Goal: Transaction & Acquisition: Download file/media

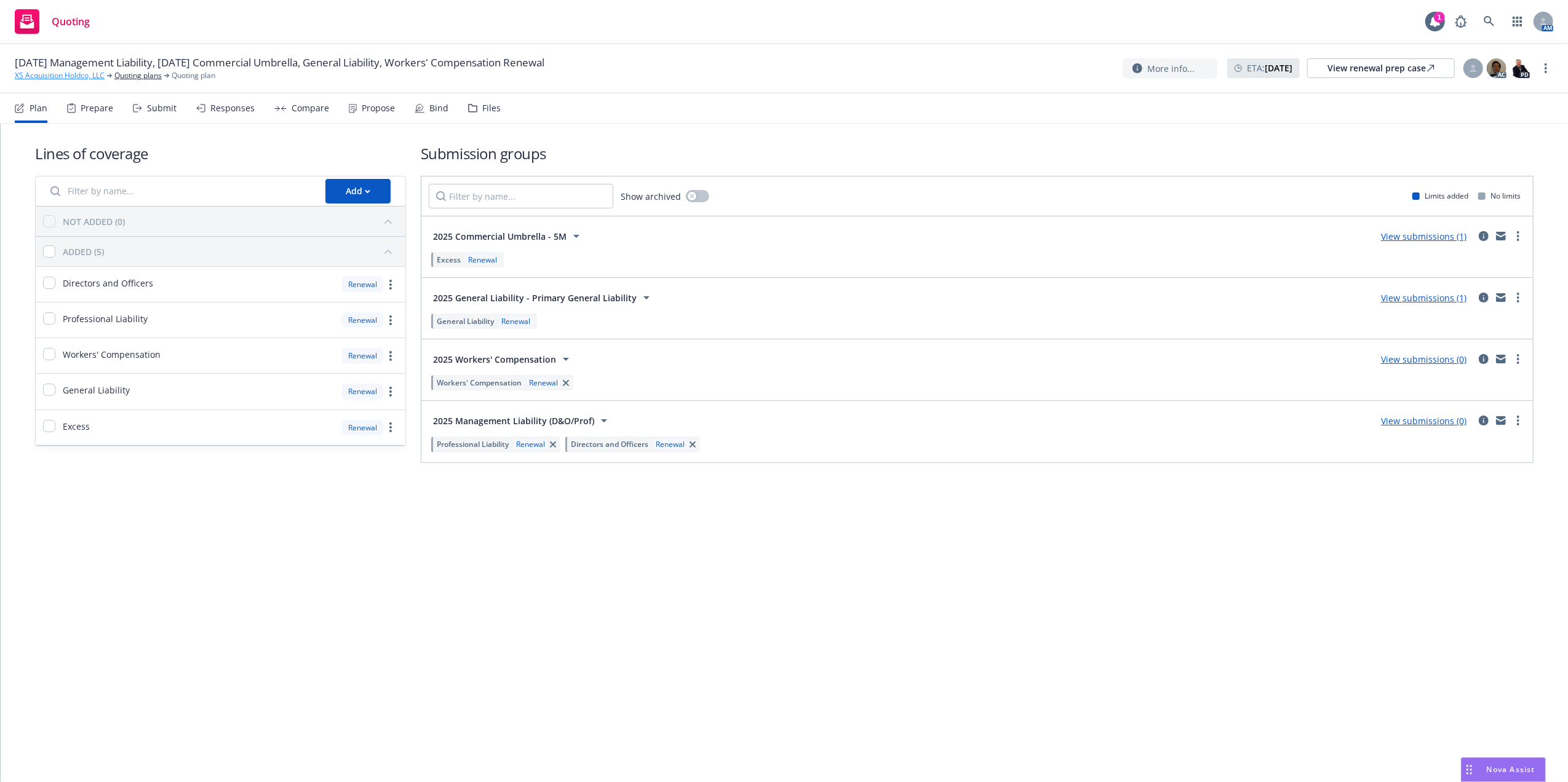
click at [91, 80] on link "XS Acquisition Holdco, LLC" at bounding box center [59, 75] width 90 height 11
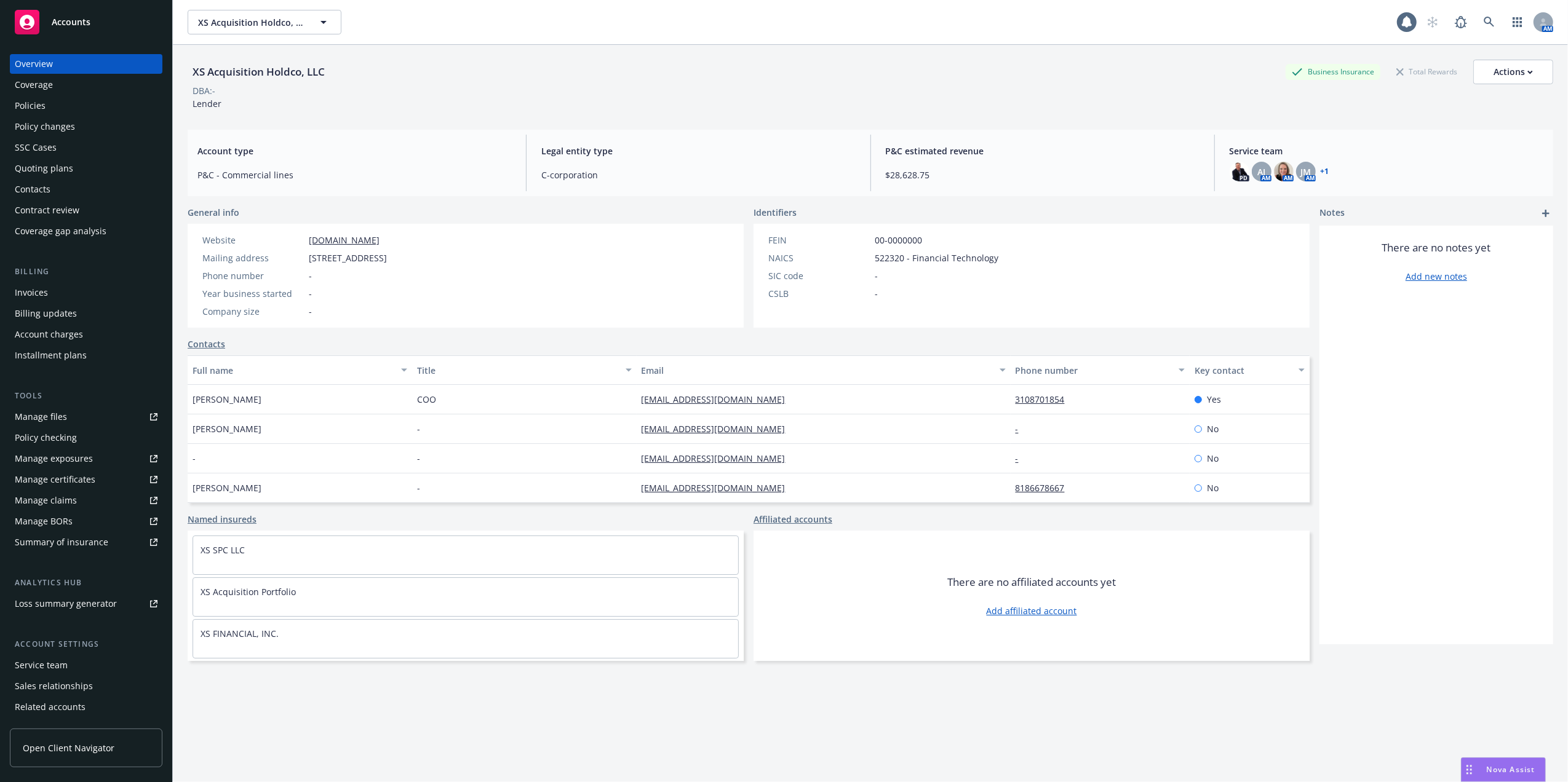
click at [99, 108] on div "Policies" at bounding box center [86, 106] width 143 height 20
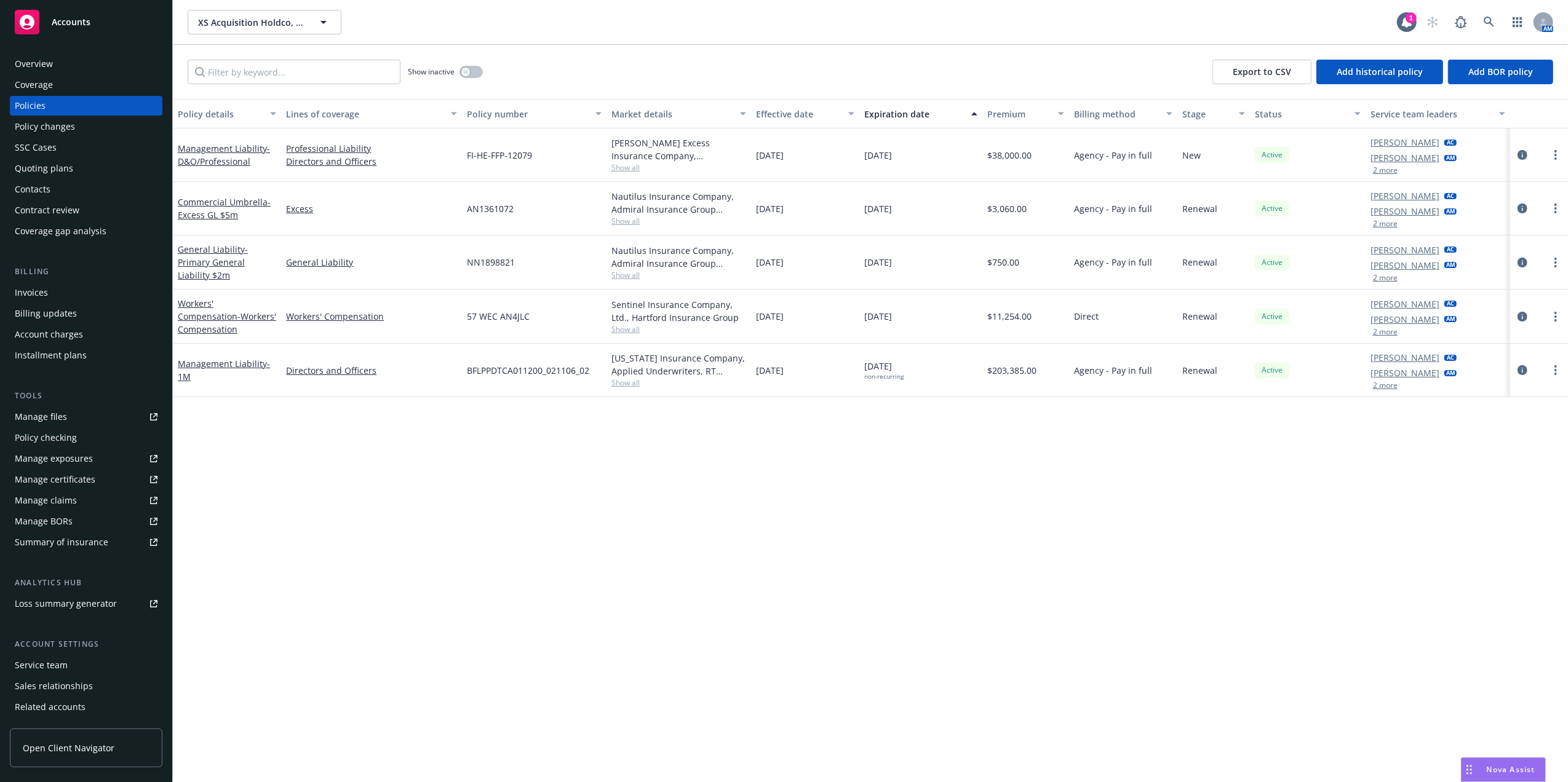
click at [902, 114] on div "Expiration date" at bounding box center [914, 114] width 99 height 13
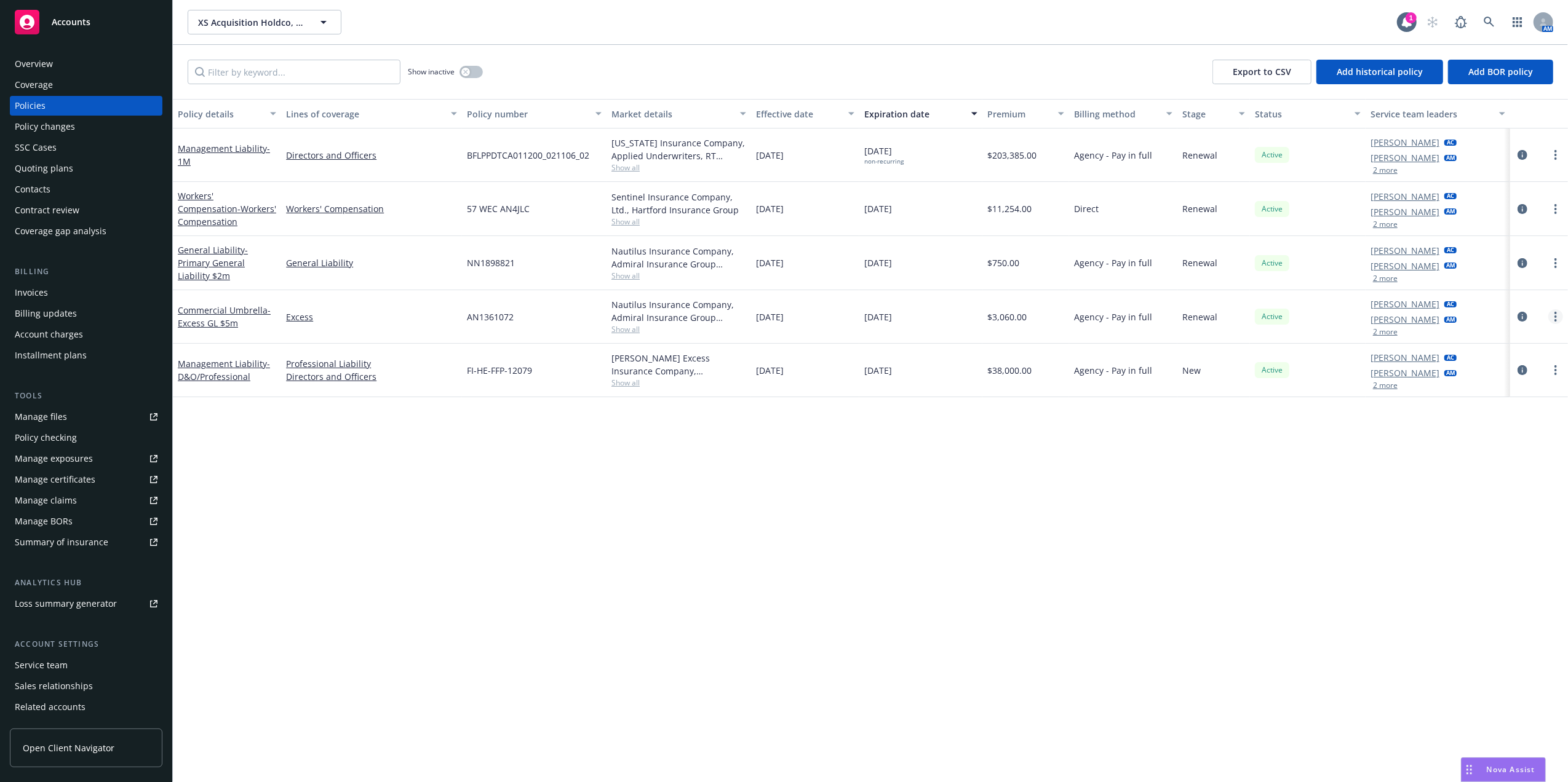
click at [1555, 314] on circle "more" at bounding box center [1556, 313] width 2 height 2
click at [1475, 343] on link "Manage lines of coverage" at bounding box center [1490, 343] width 145 height 25
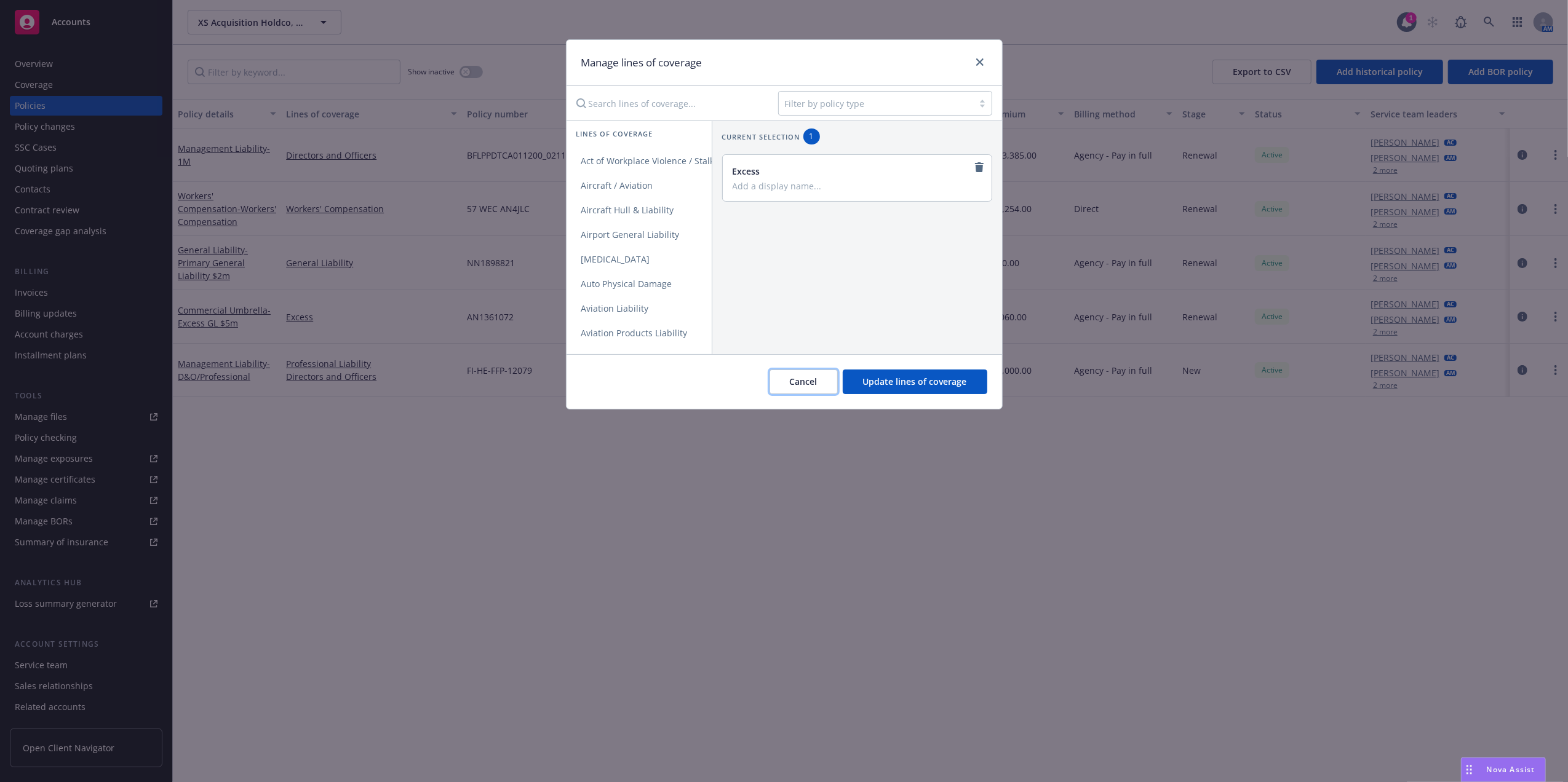
drag, startPoint x: 792, startPoint y: 373, endPoint x: 413, endPoint y: 308, distance: 384.5
click at [792, 374] on button "Cancel" at bounding box center [803, 382] width 68 height 25
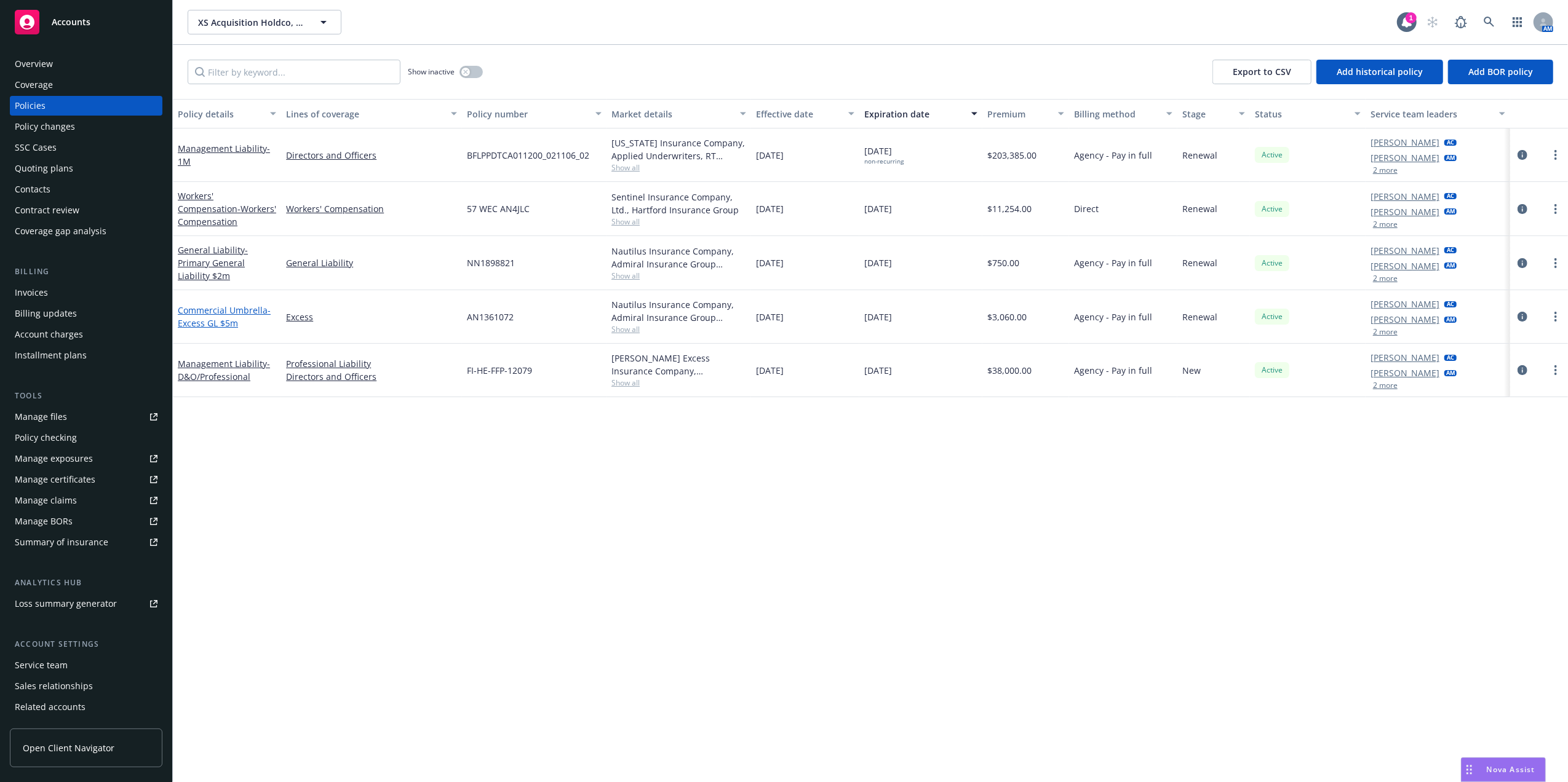
click at [210, 324] on span "- Excess GL $5m" at bounding box center [224, 317] width 93 height 25
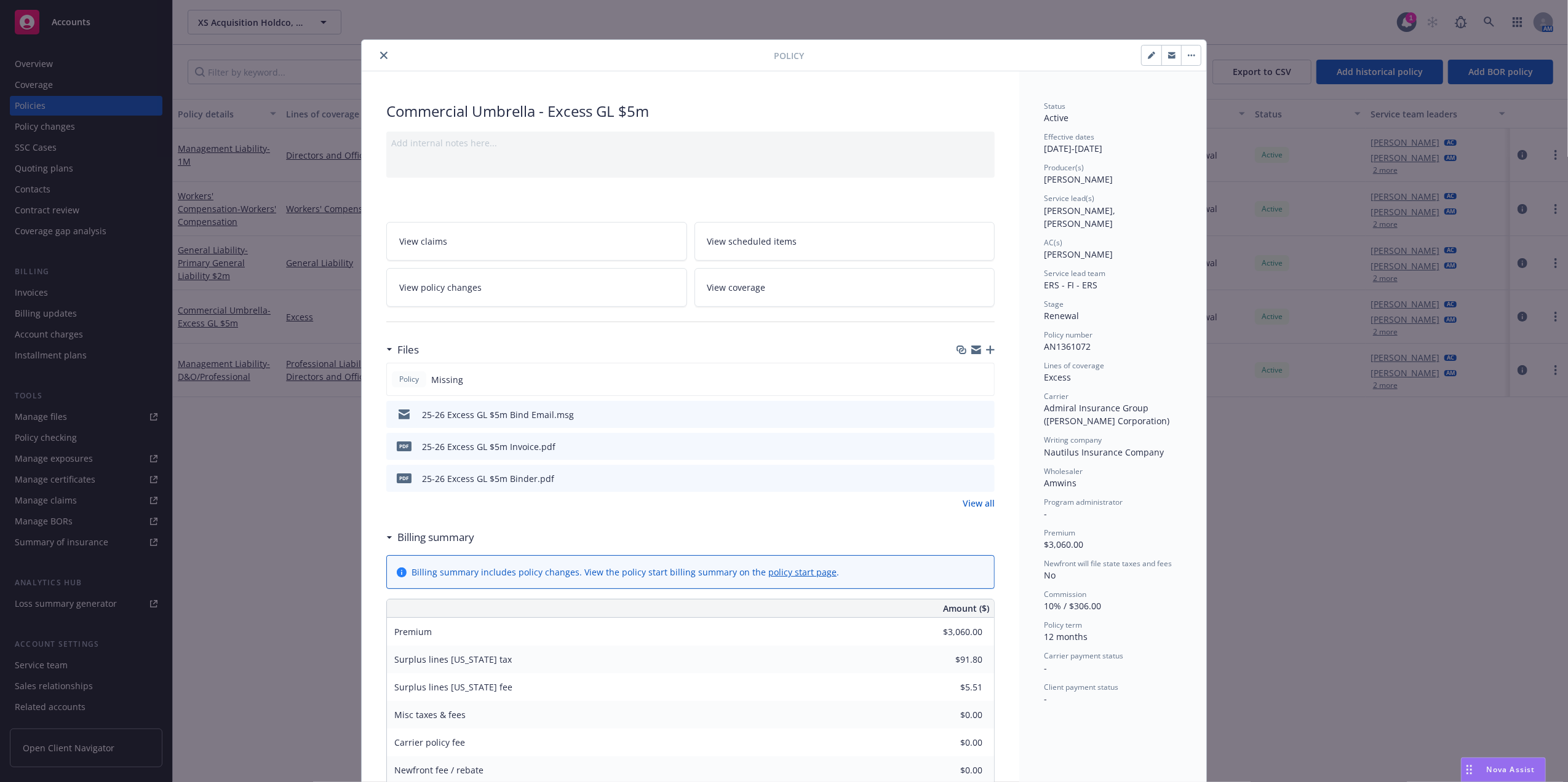
click at [1150, 52] on button "button" at bounding box center [1151, 55] width 20 height 20
select select "RENEWAL"
select select "12"
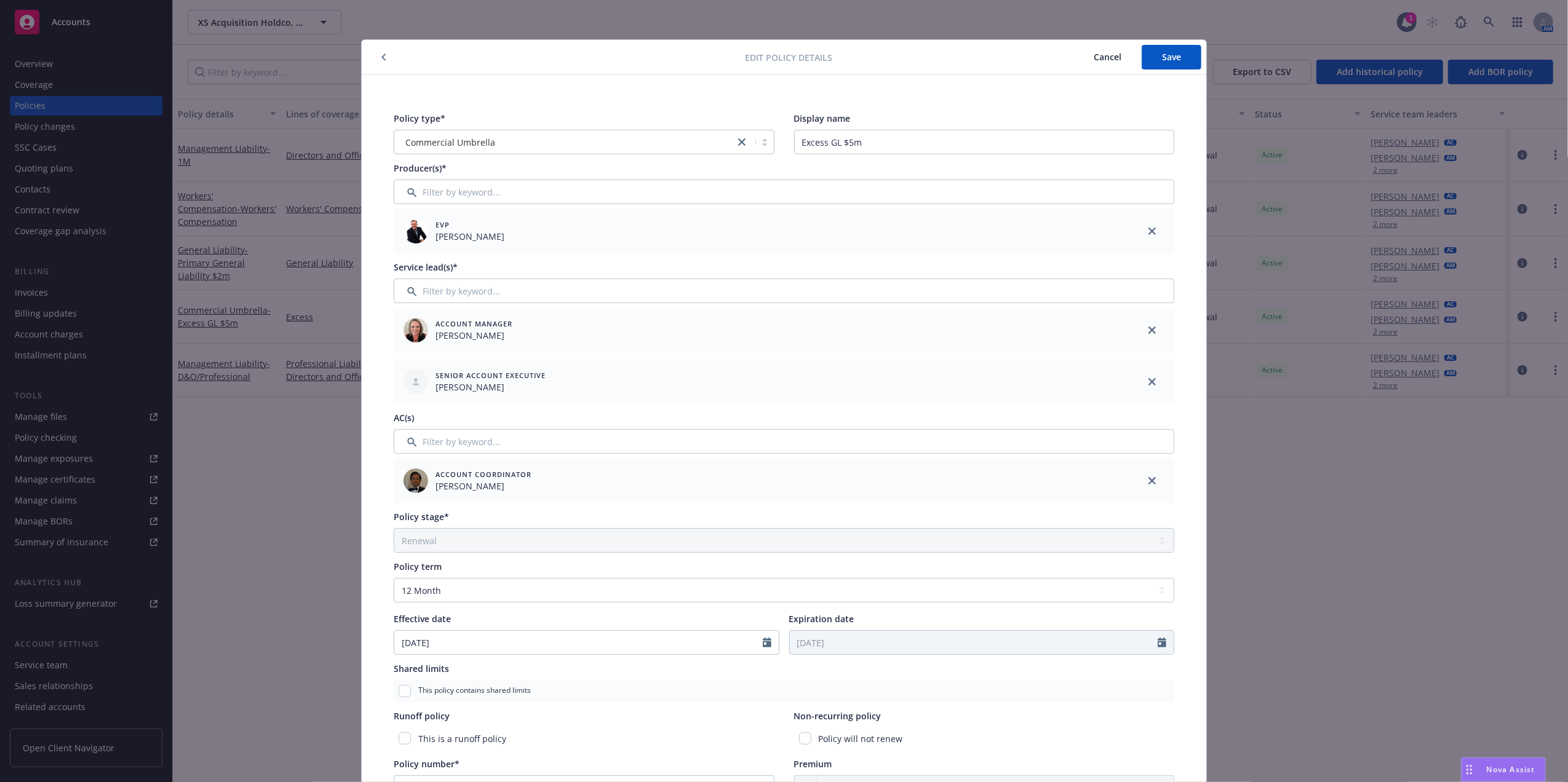
click at [376, 59] on button "button" at bounding box center [384, 58] width 15 height 15
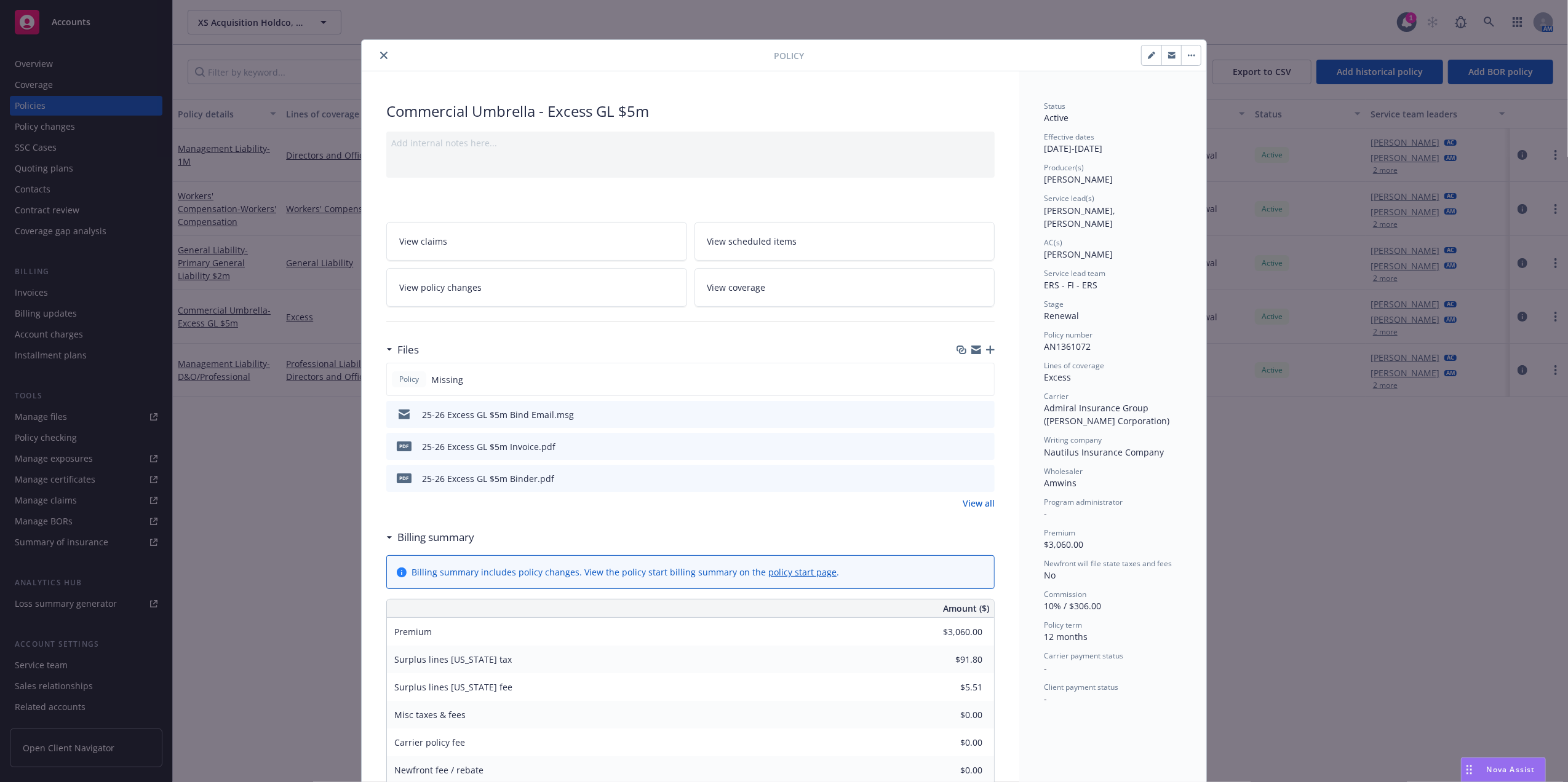
click at [380, 59] on icon "close" at bounding box center [384, 55] width 7 height 7
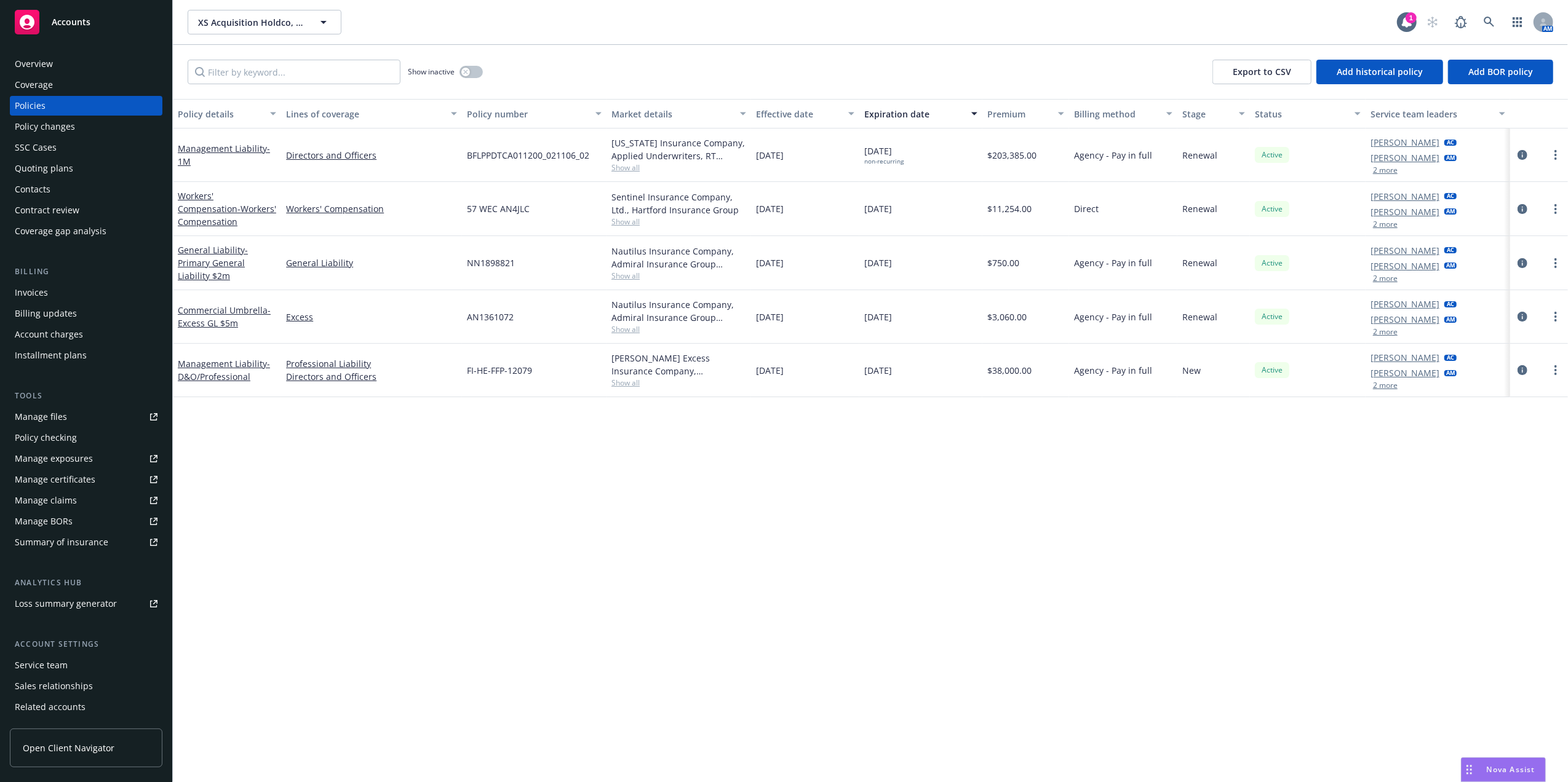
click at [13, 292] on link "Invoices" at bounding box center [86, 292] width 153 height 20
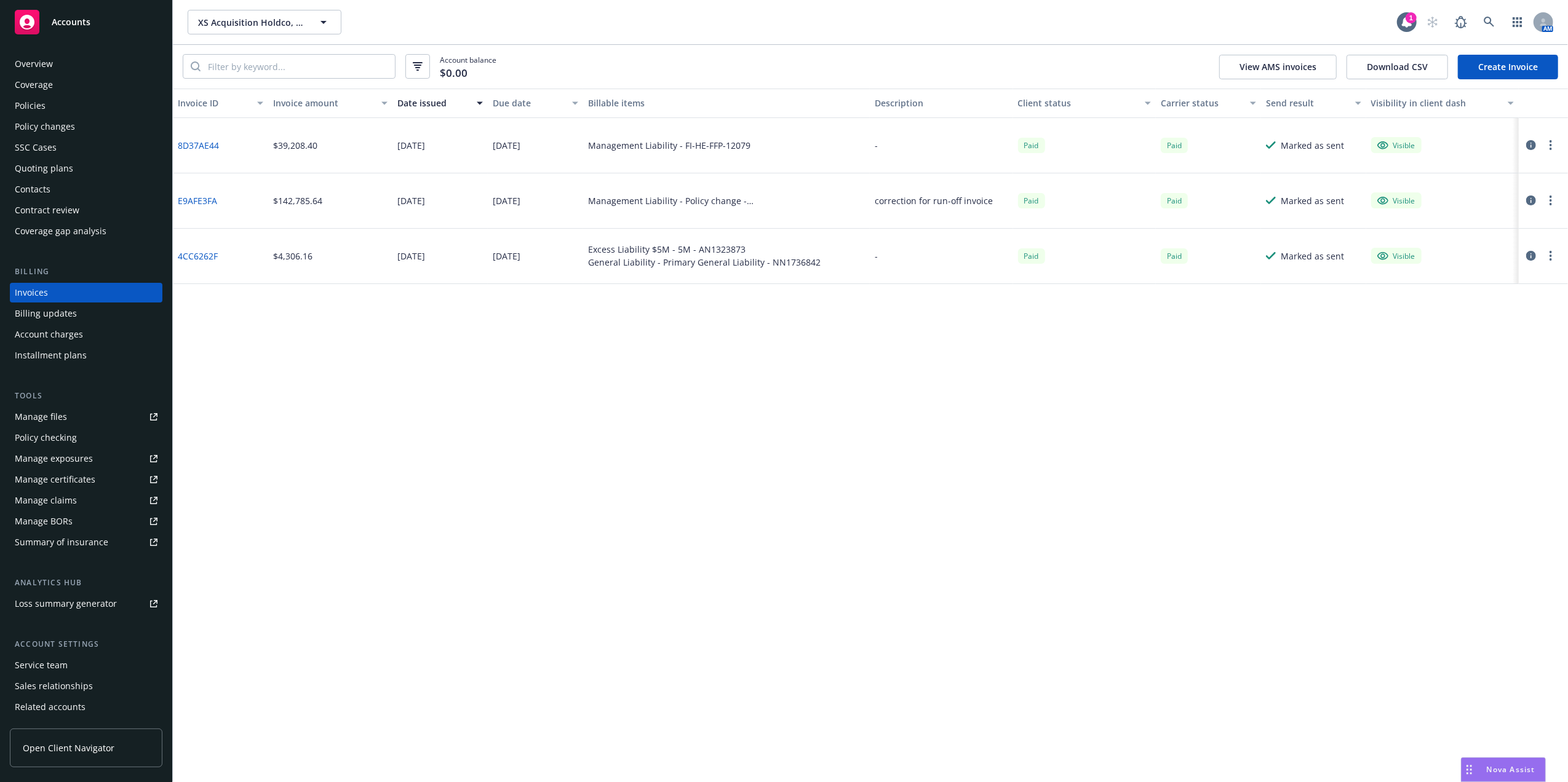
click at [1503, 79] on link "Create Invoice" at bounding box center [1508, 67] width 100 height 25
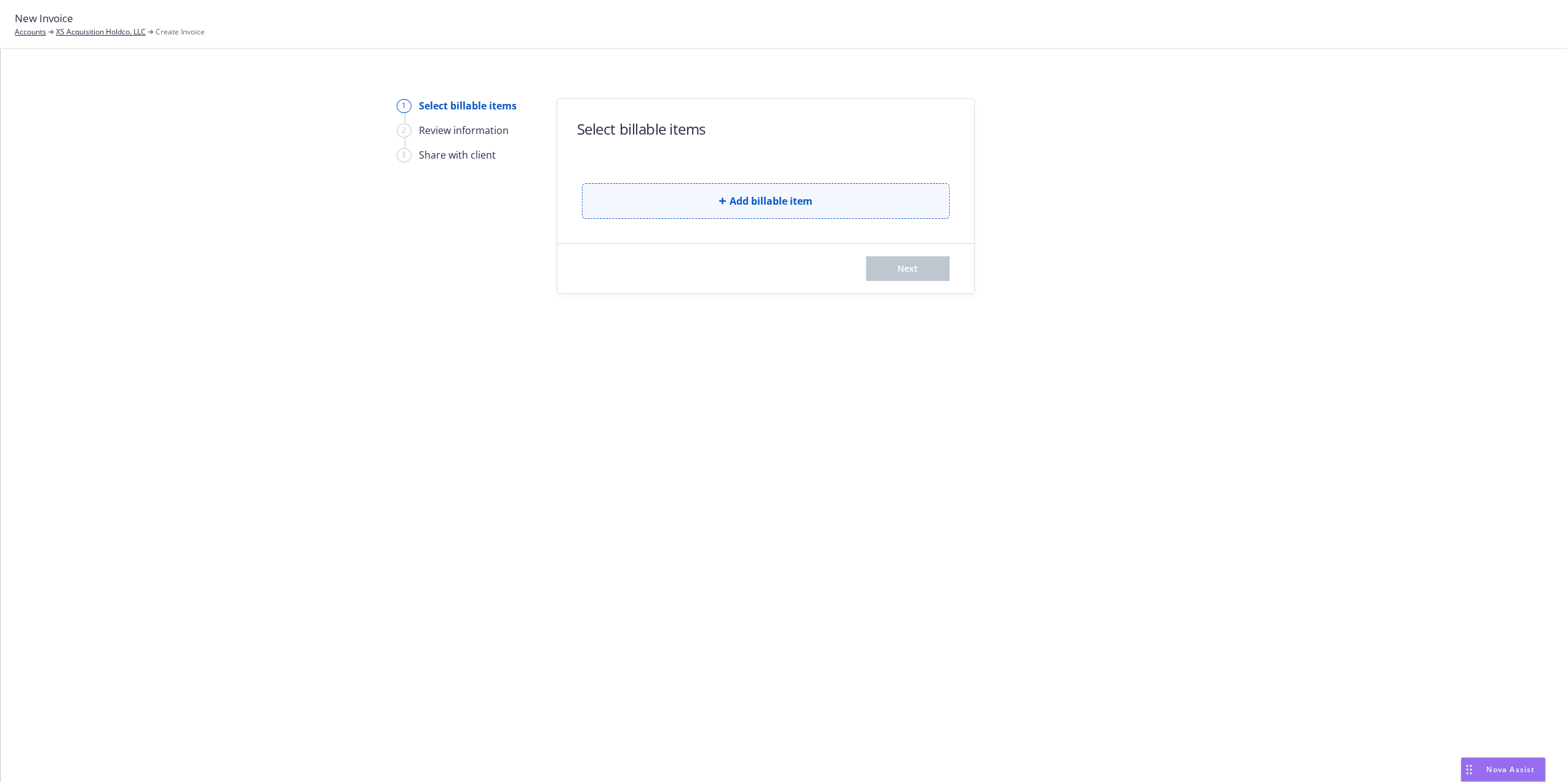
click at [702, 195] on button "Add billable item" at bounding box center [766, 200] width 368 height 35
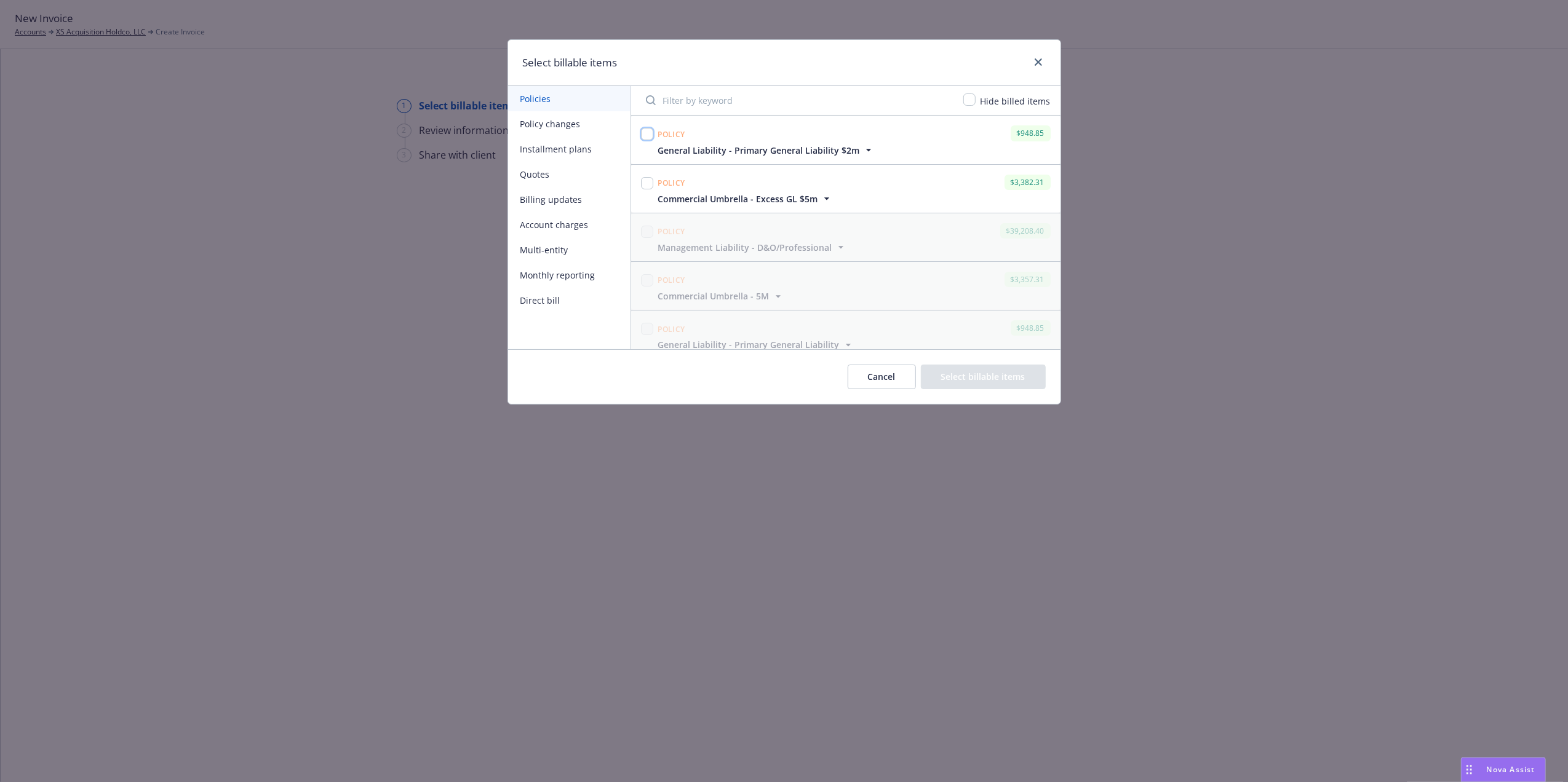
click at [644, 134] on input "checkbox" at bounding box center [647, 134] width 12 height 12
checkbox input "true"
click at [652, 187] on input "checkbox" at bounding box center [647, 183] width 12 height 12
checkbox input "true"
click at [1027, 375] on button "Select billable items" at bounding box center [984, 377] width 125 height 25
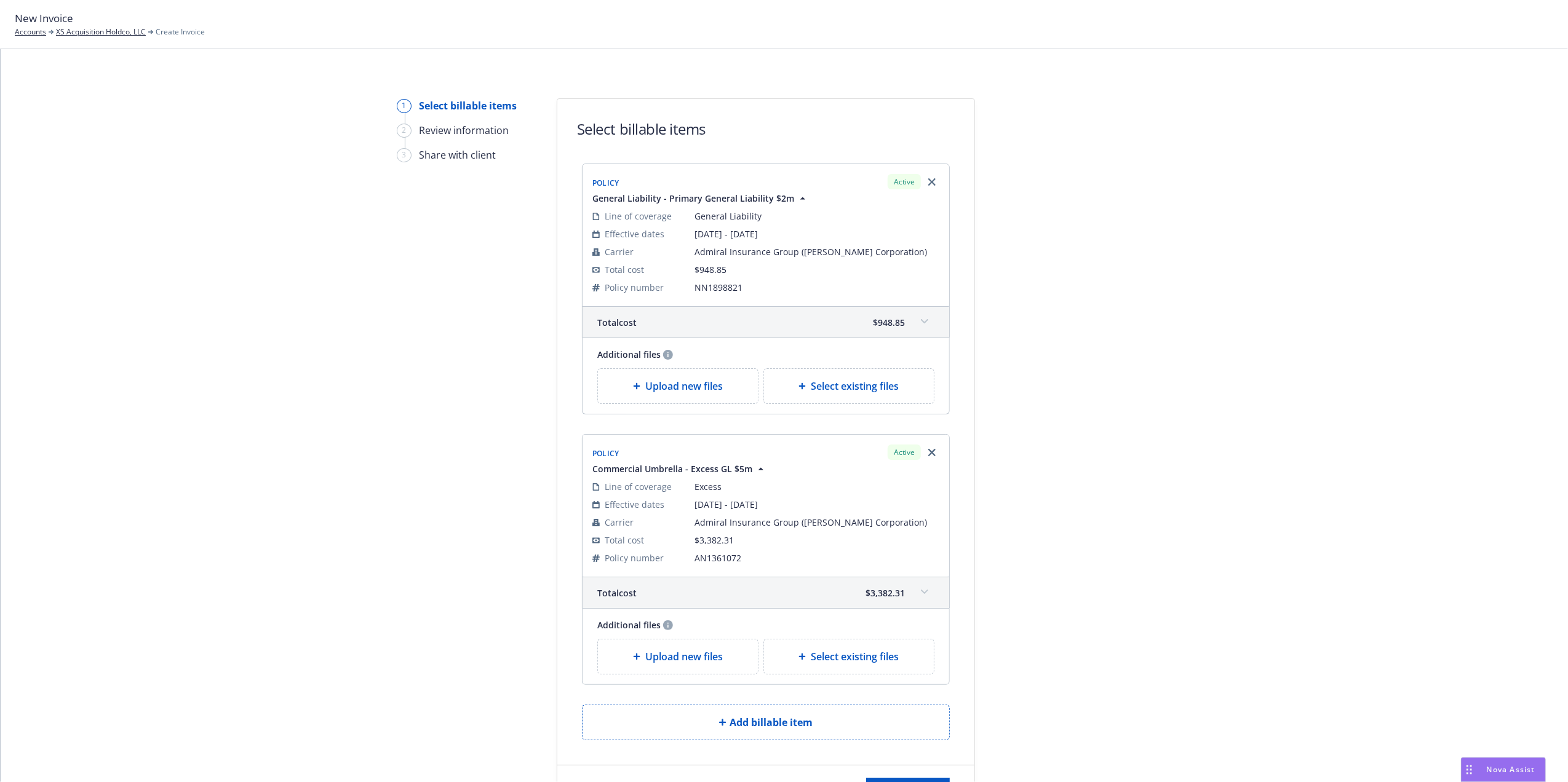
scroll to position [116, 0]
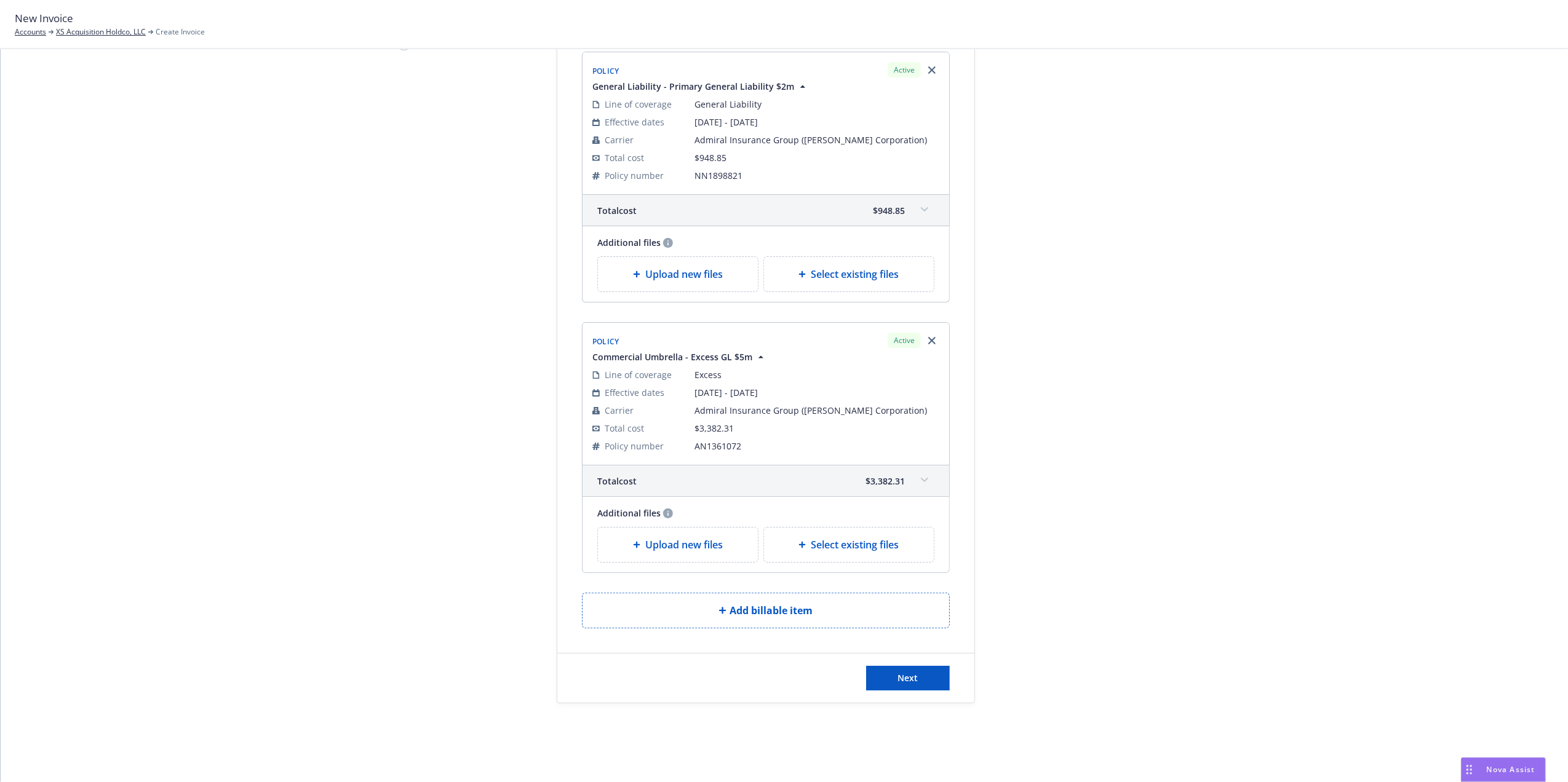
click at [921, 207] on icon at bounding box center [925, 209] width 7 height 5
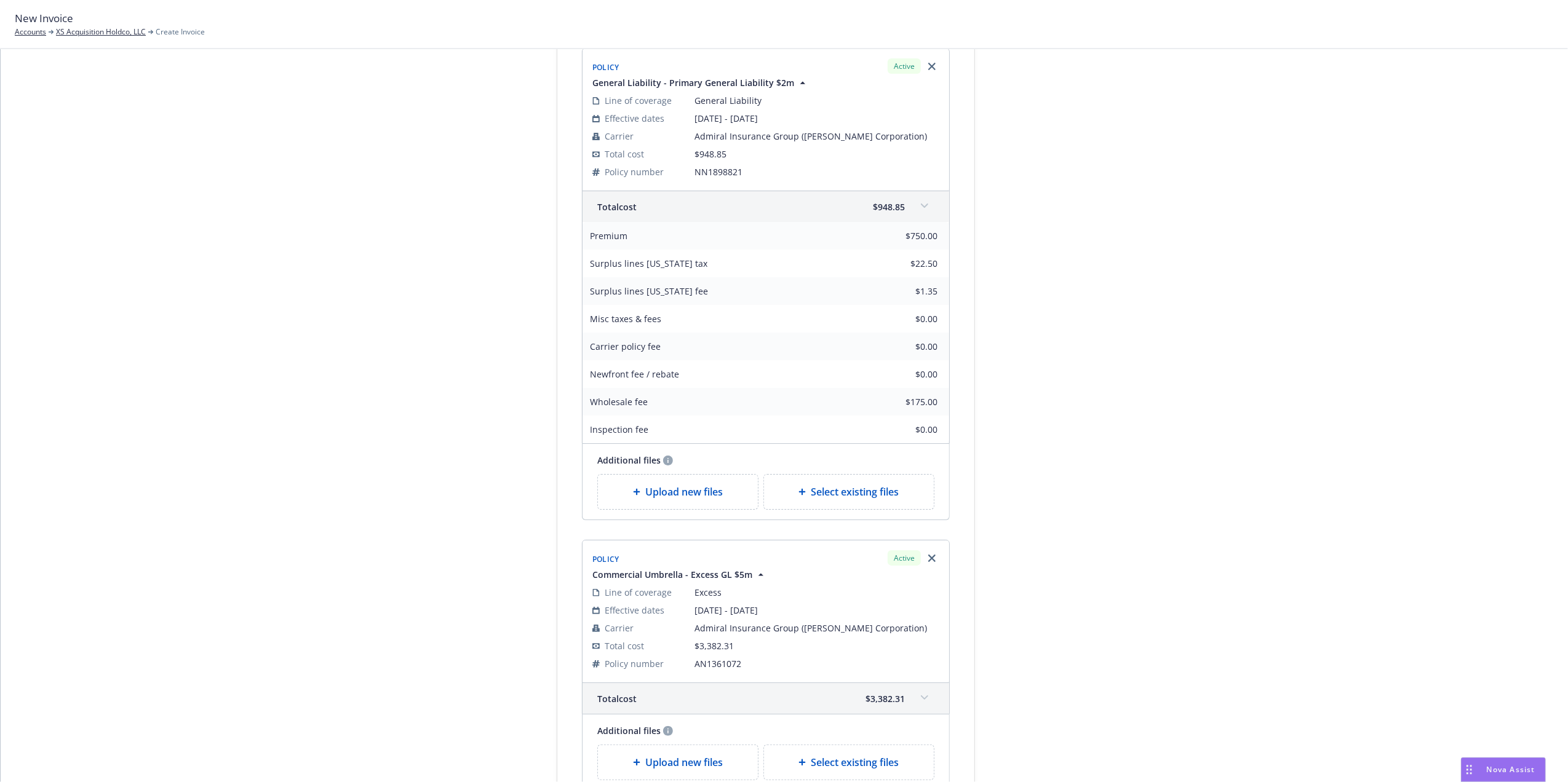
click at [921, 210] on span at bounding box center [925, 206] width 20 height 20
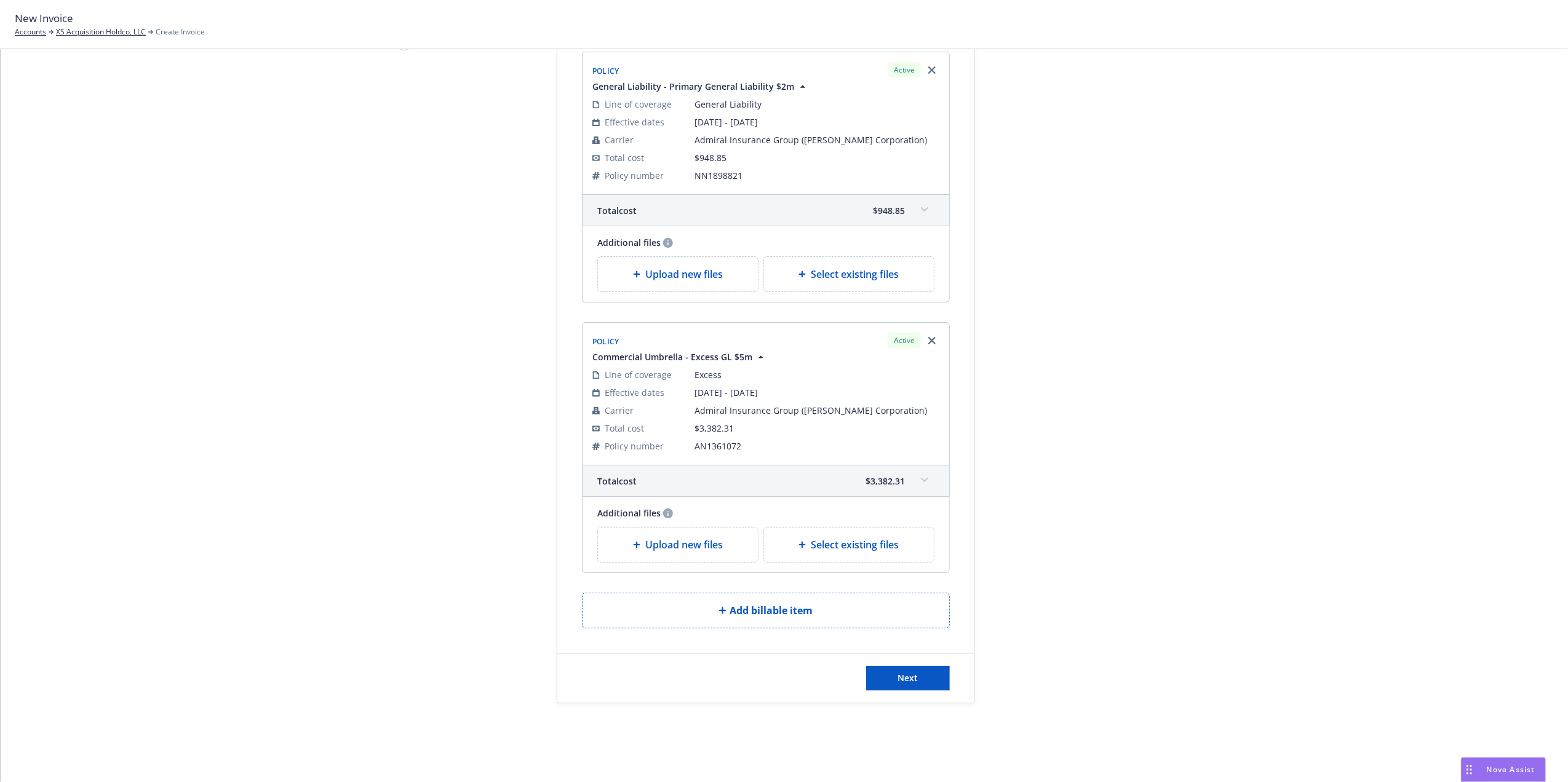
drag, startPoint x: 894, startPoint y: 476, endPoint x: 1036, endPoint y: 453, distance: 143.9
click at [894, 476] on span "$3,382.31" at bounding box center [885, 481] width 39 height 13
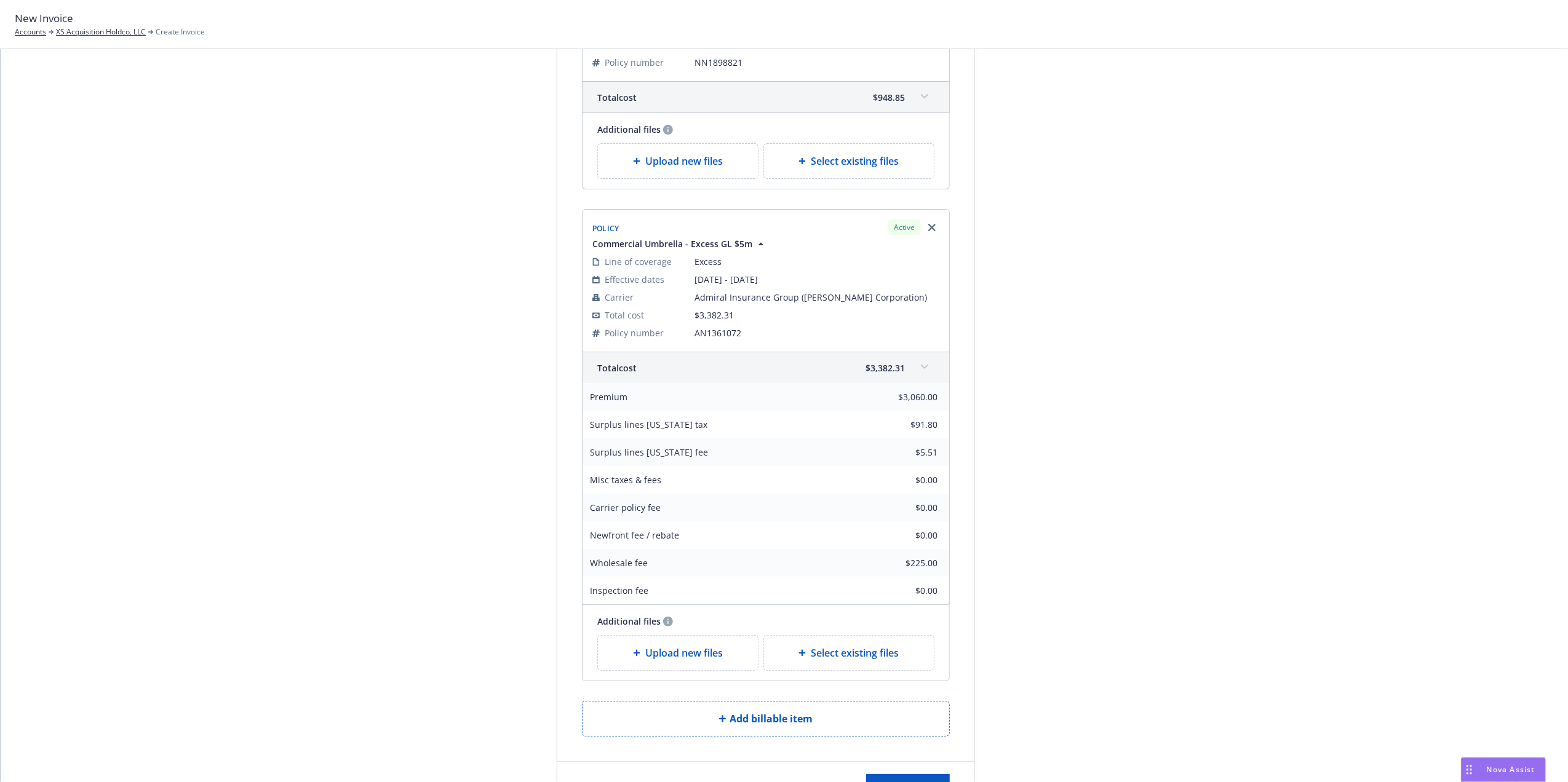
scroll to position [298, 0]
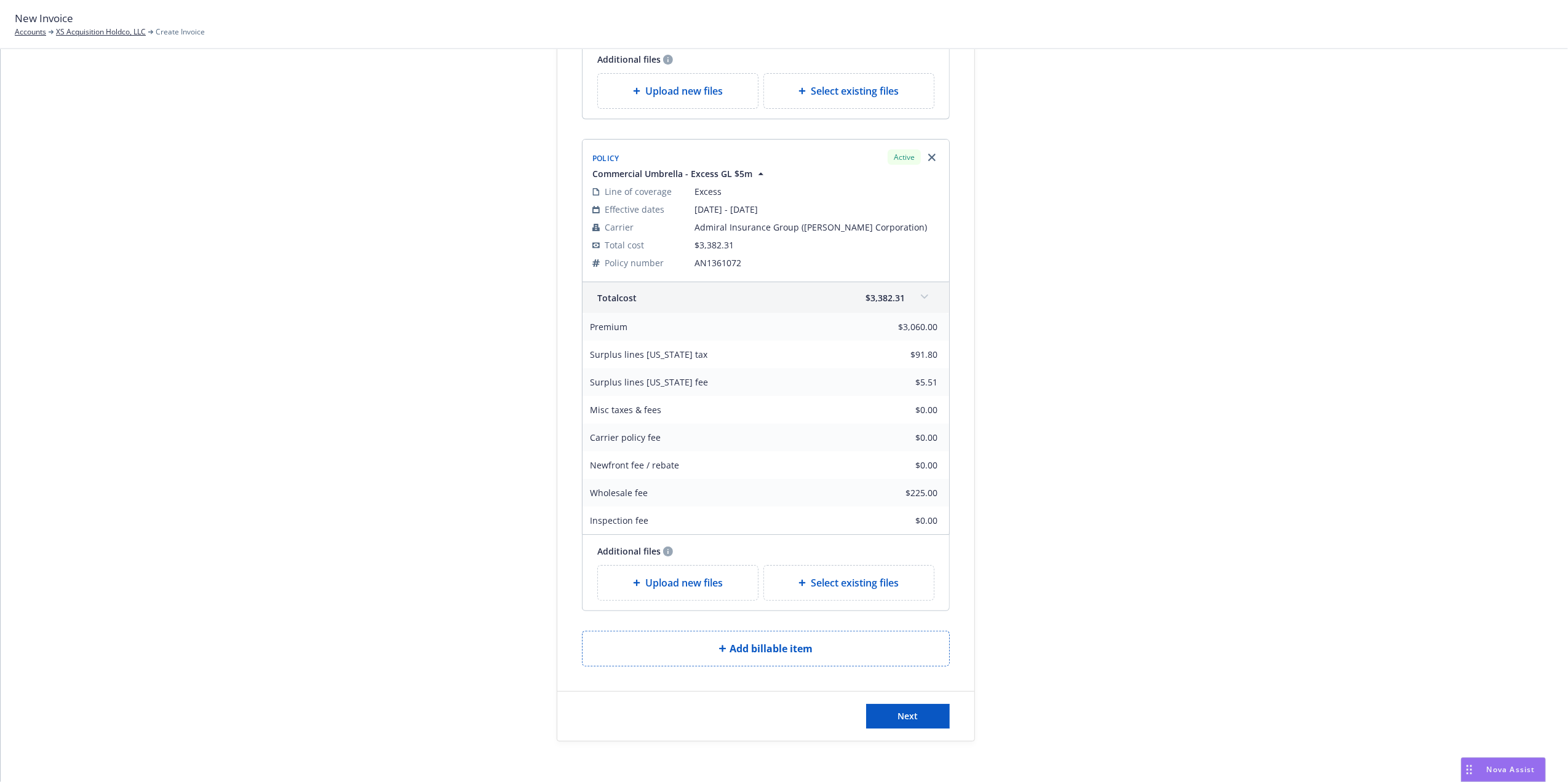
drag, startPoint x: 1167, startPoint y: 389, endPoint x: 1167, endPoint y: 424, distance: 35.0
click at [906, 292] on div "Total cost $3,382.31" at bounding box center [766, 294] width 367 height 30
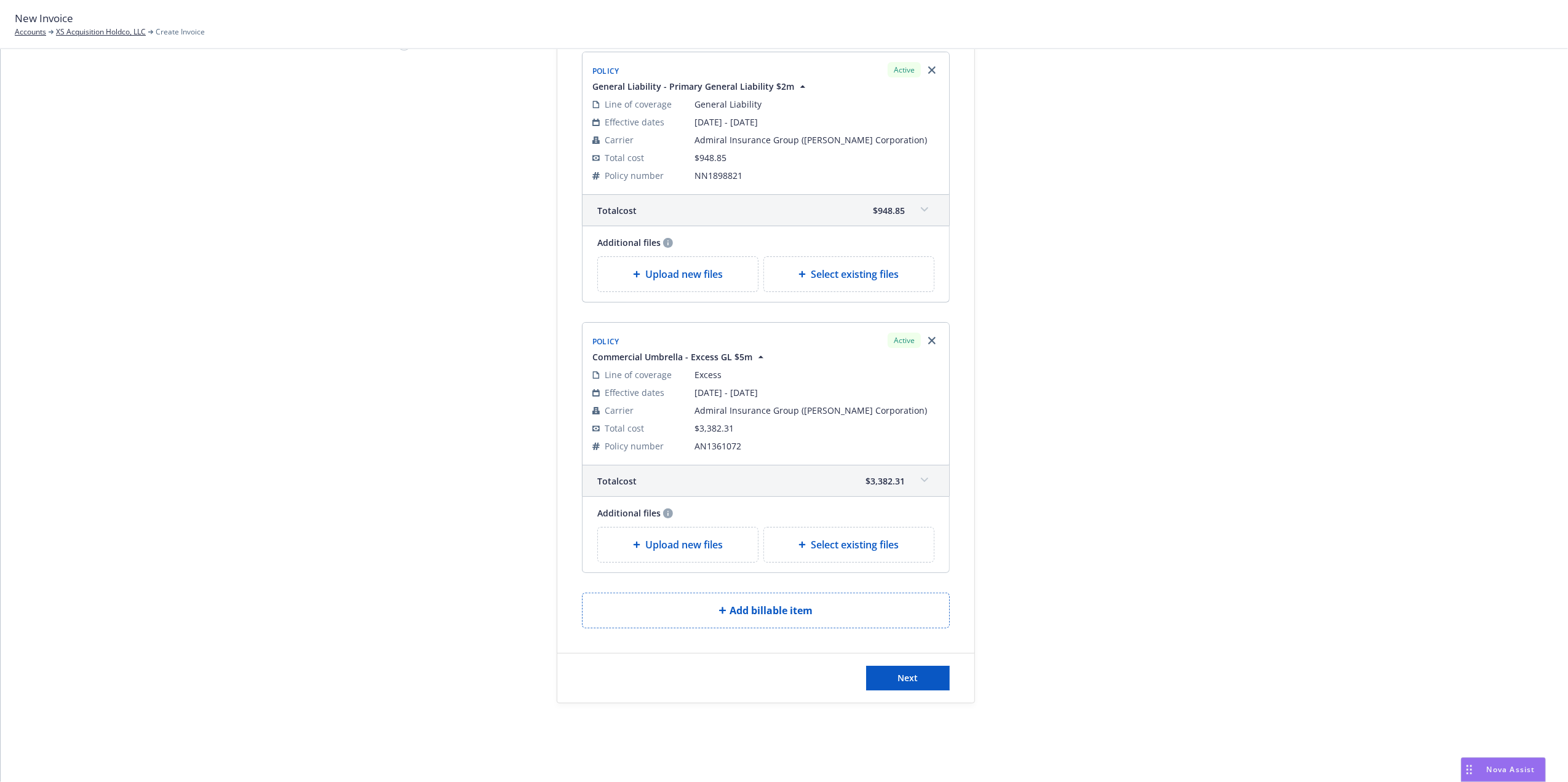
scroll to position [116, 0]
click at [924, 681] on button "Next" at bounding box center [908, 678] width 84 height 25
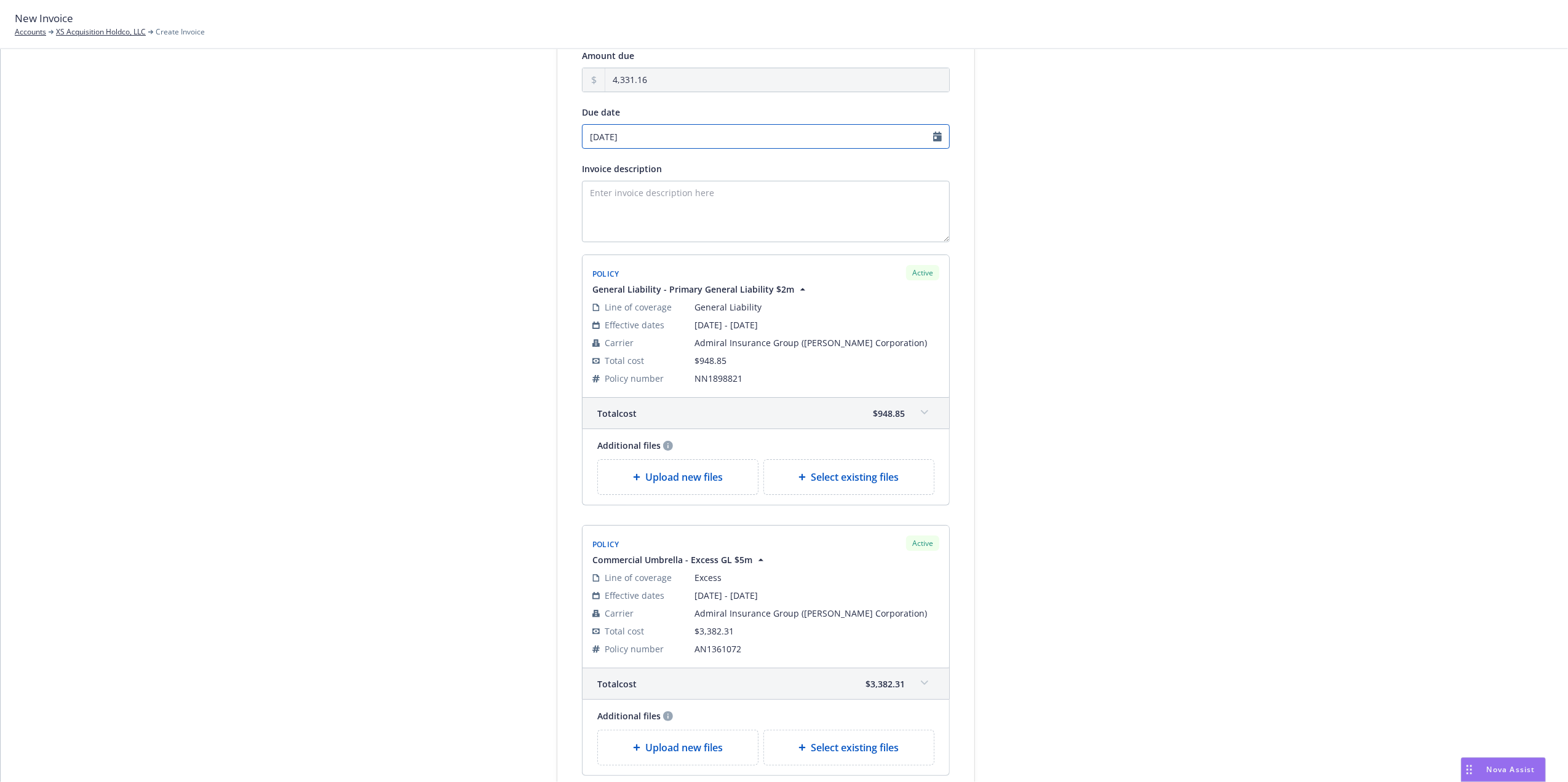
click at [931, 144] on input "09/25/2025" at bounding box center [766, 136] width 368 height 25
select select "September"
select select "2025"
click at [628, 258] on span "23" at bounding box center [630, 257] width 10 height 13
type input "09/23/2025"
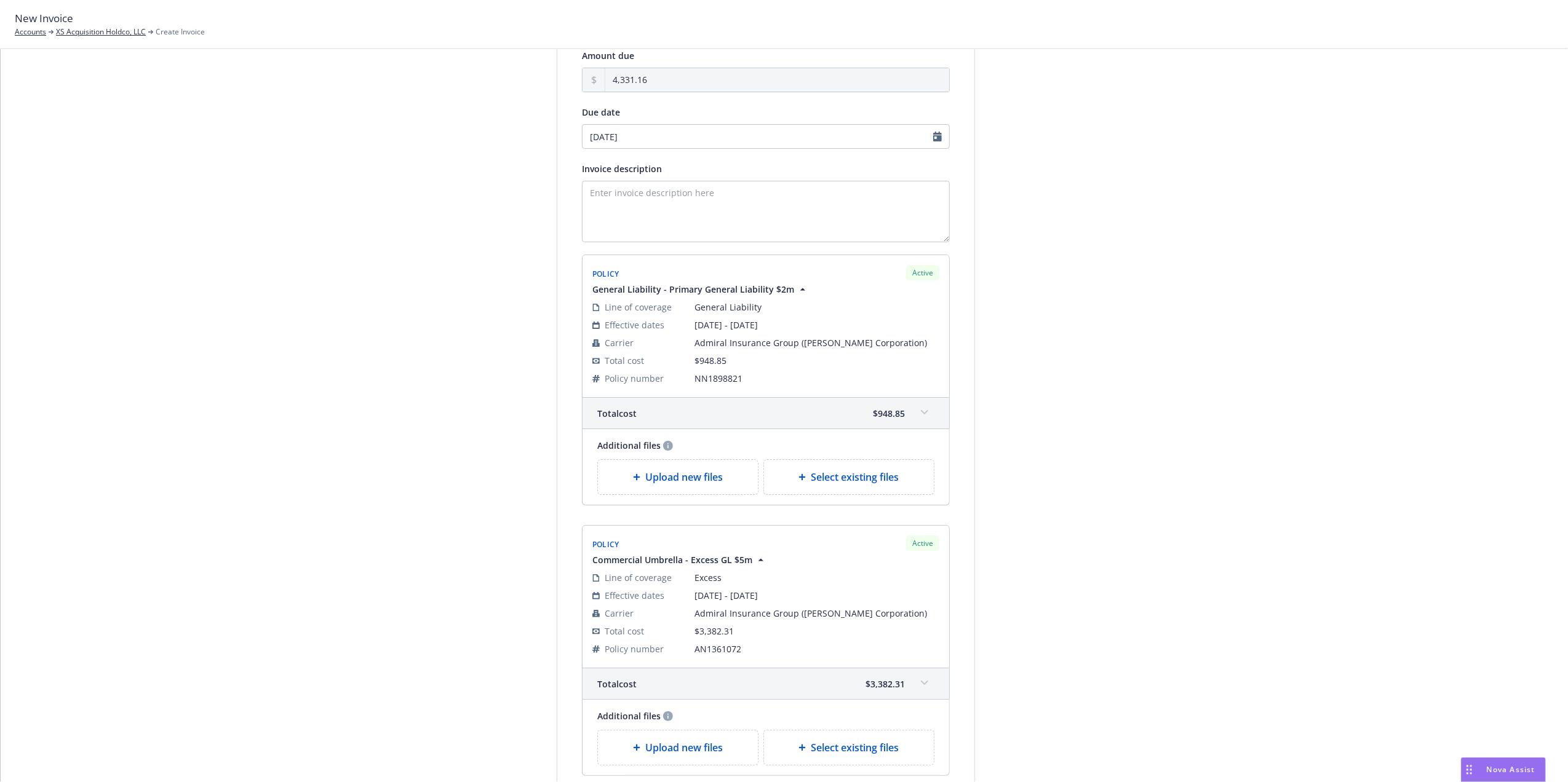
click at [1430, 352] on div "Select billable items 2 Review information 3 Share with client Add payment deta…" at bounding box center [784, 416] width 1538 height 868
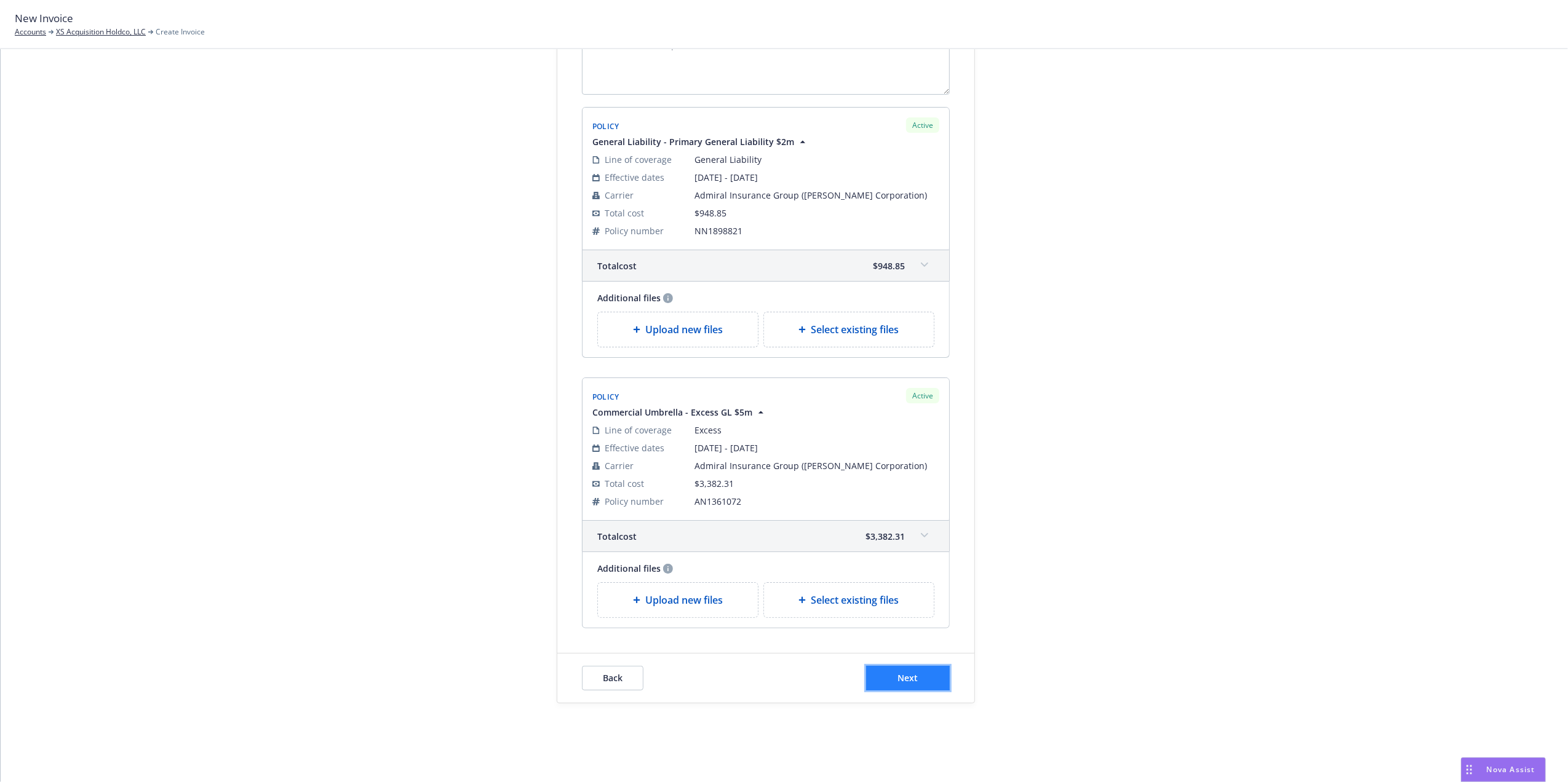
click at [941, 685] on button "Next" at bounding box center [908, 678] width 84 height 25
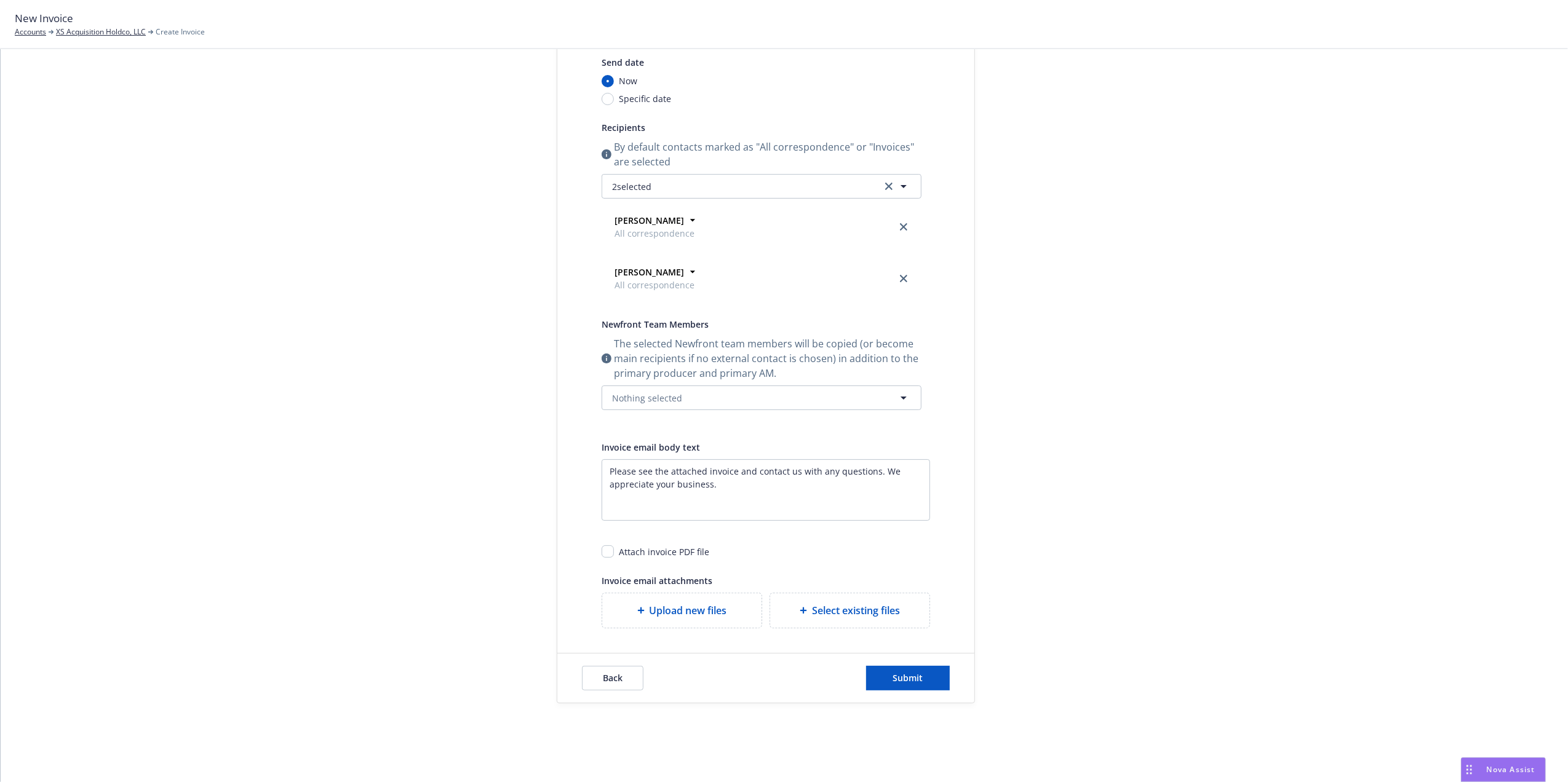
scroll to position [0, 0]
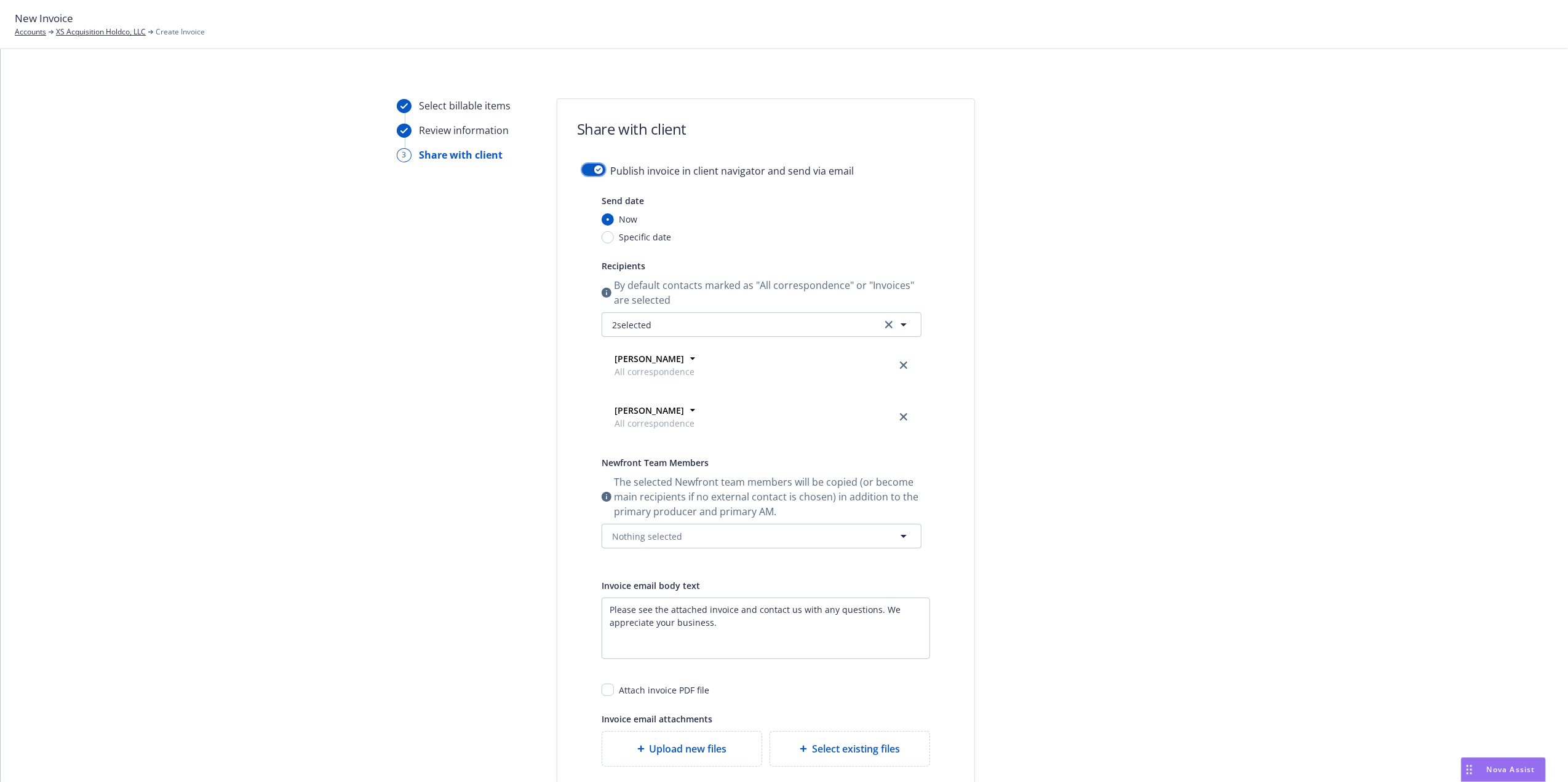
click at [596, 170] on icon "button" at bounding box center [598, 169] width 5 height 3
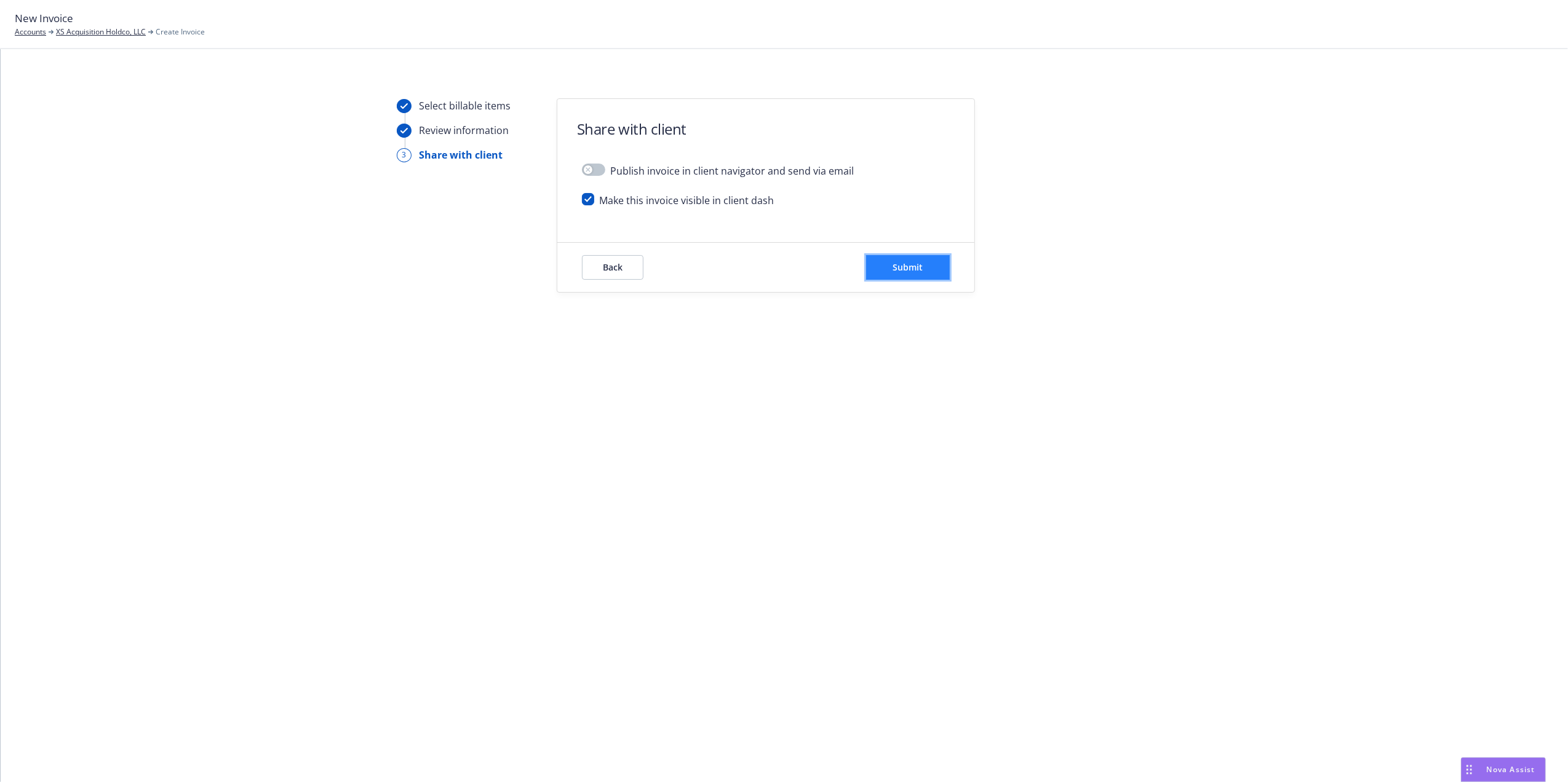
click at [938, 273] on button "Submit" at bounding box center [908, 268] width 84 height 25
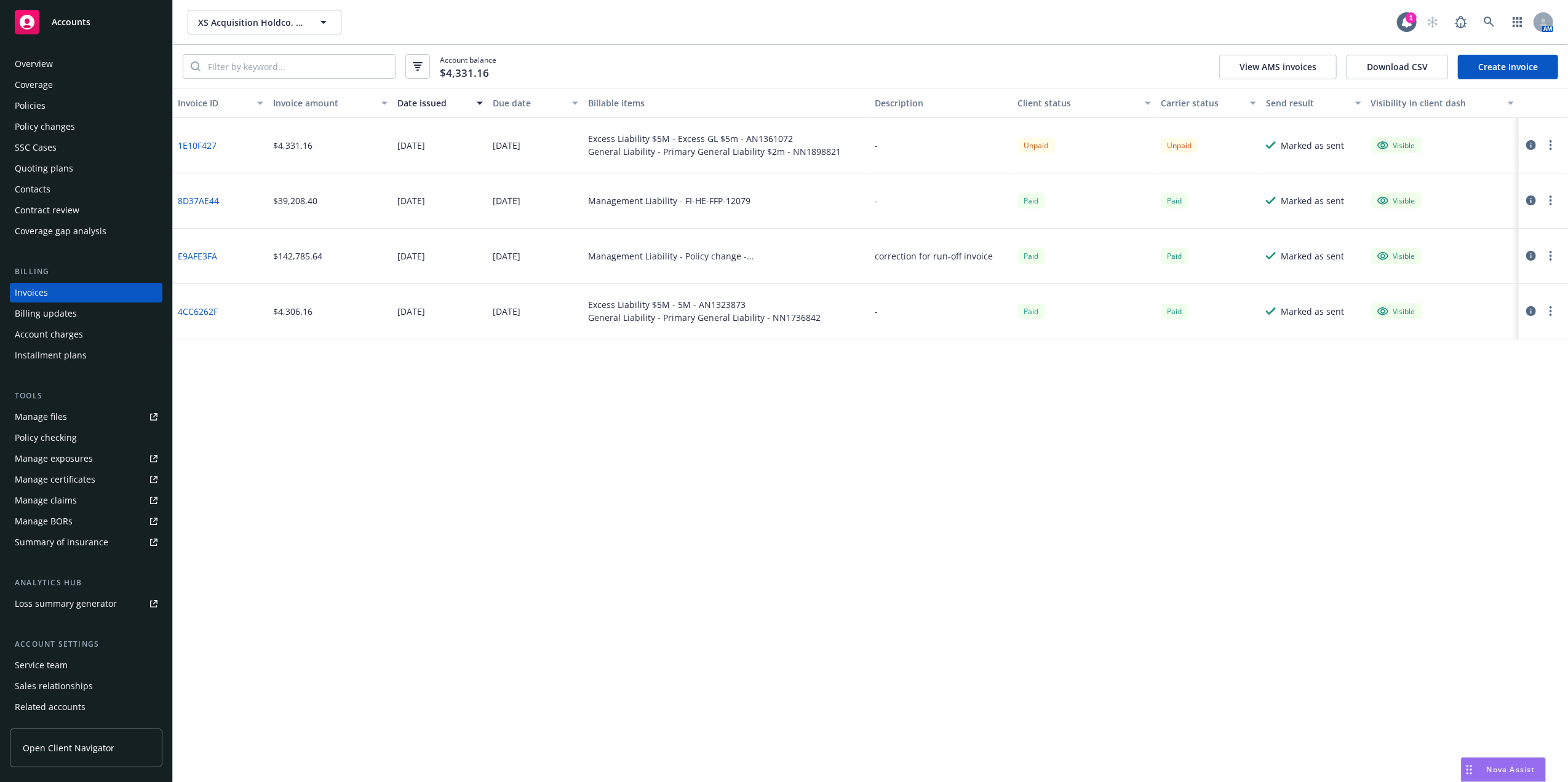
click at [192, 143] on link "1E10F427" at bounding box center [196, 145] width 39 height 13
click at [1492, 23] on icon at bounding box center [1488, 21] width 11 height 11
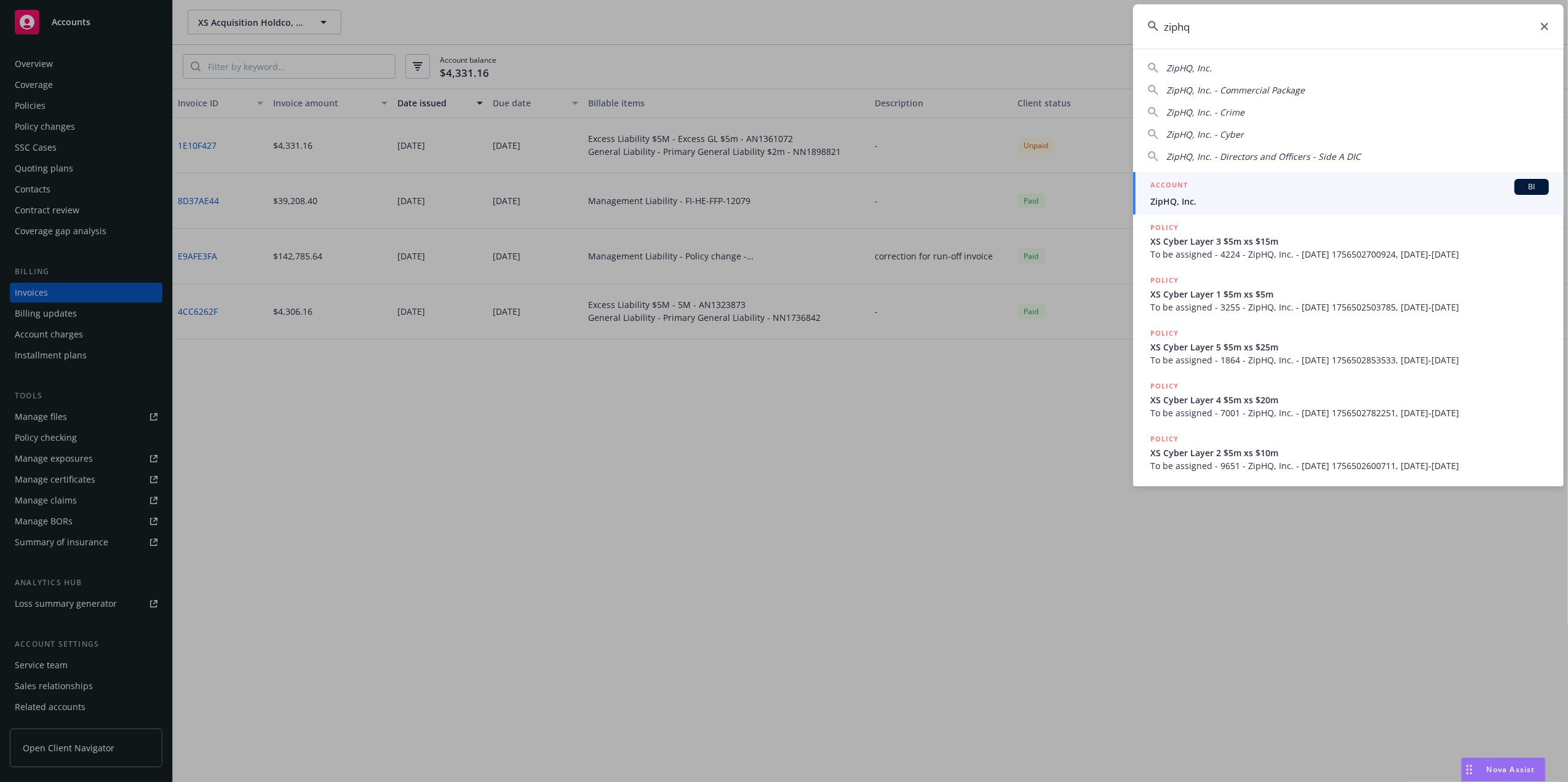
type input "ziphq"
click at [1248, 179] on div "ACCOUNT BI" at bounding box center [1349, 186] width 399 height 16
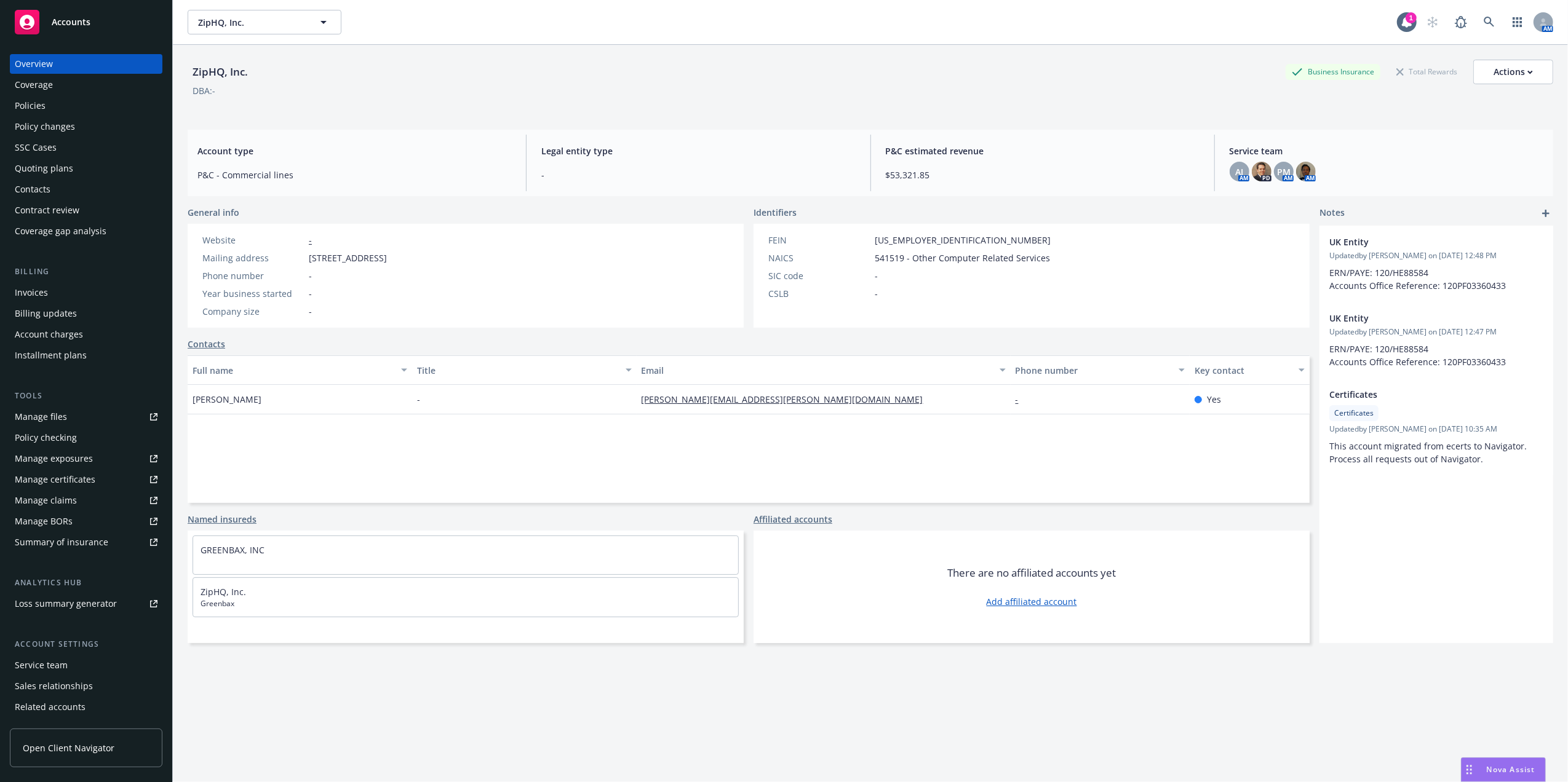
click at [43, 108] on div "Policies" at bounding box center [30, 106] width 30 height 20
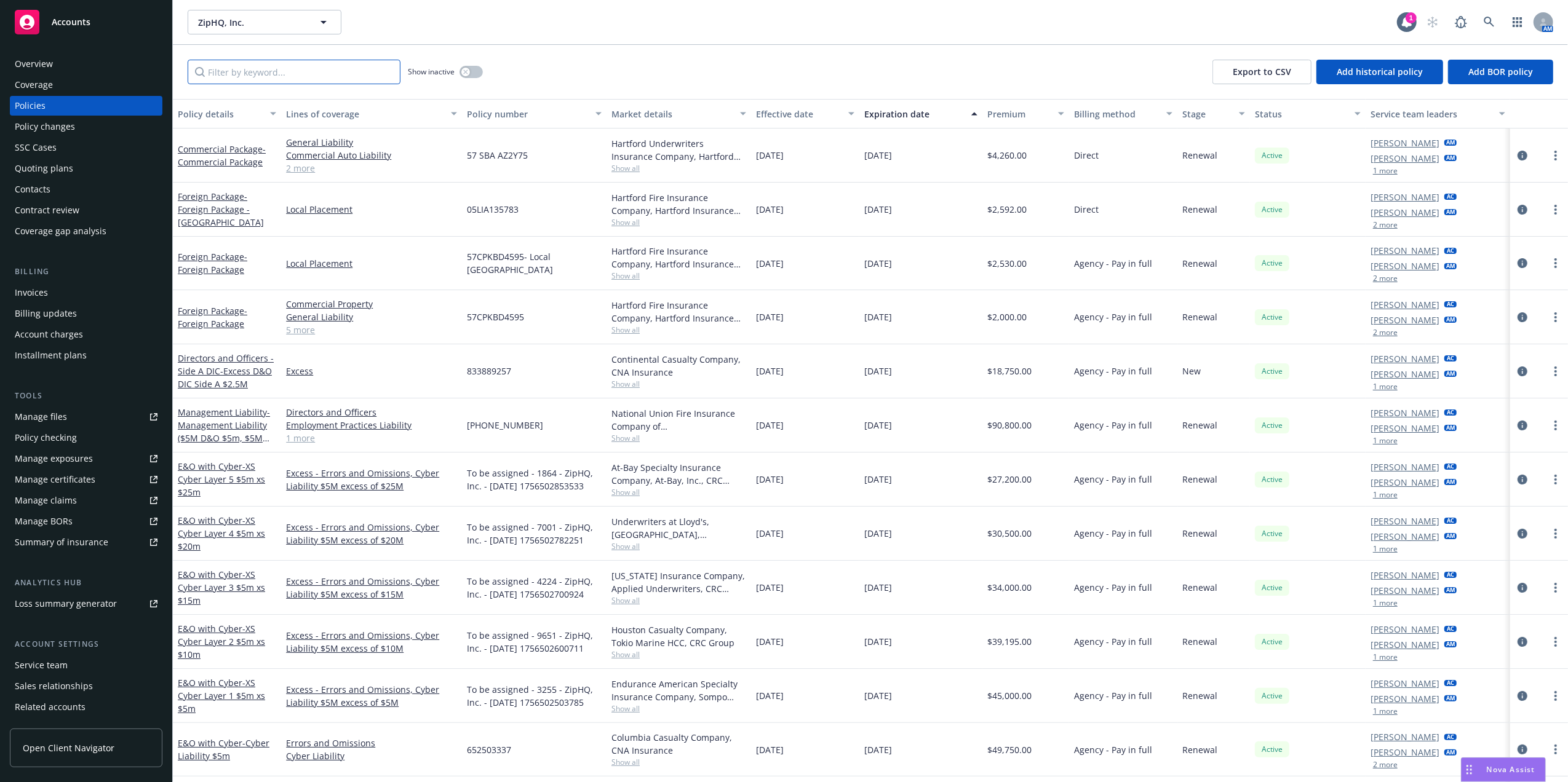
click at [268, 72] on input "Filter by keyword..." at bounding box center [293, 72] width 213 height 25
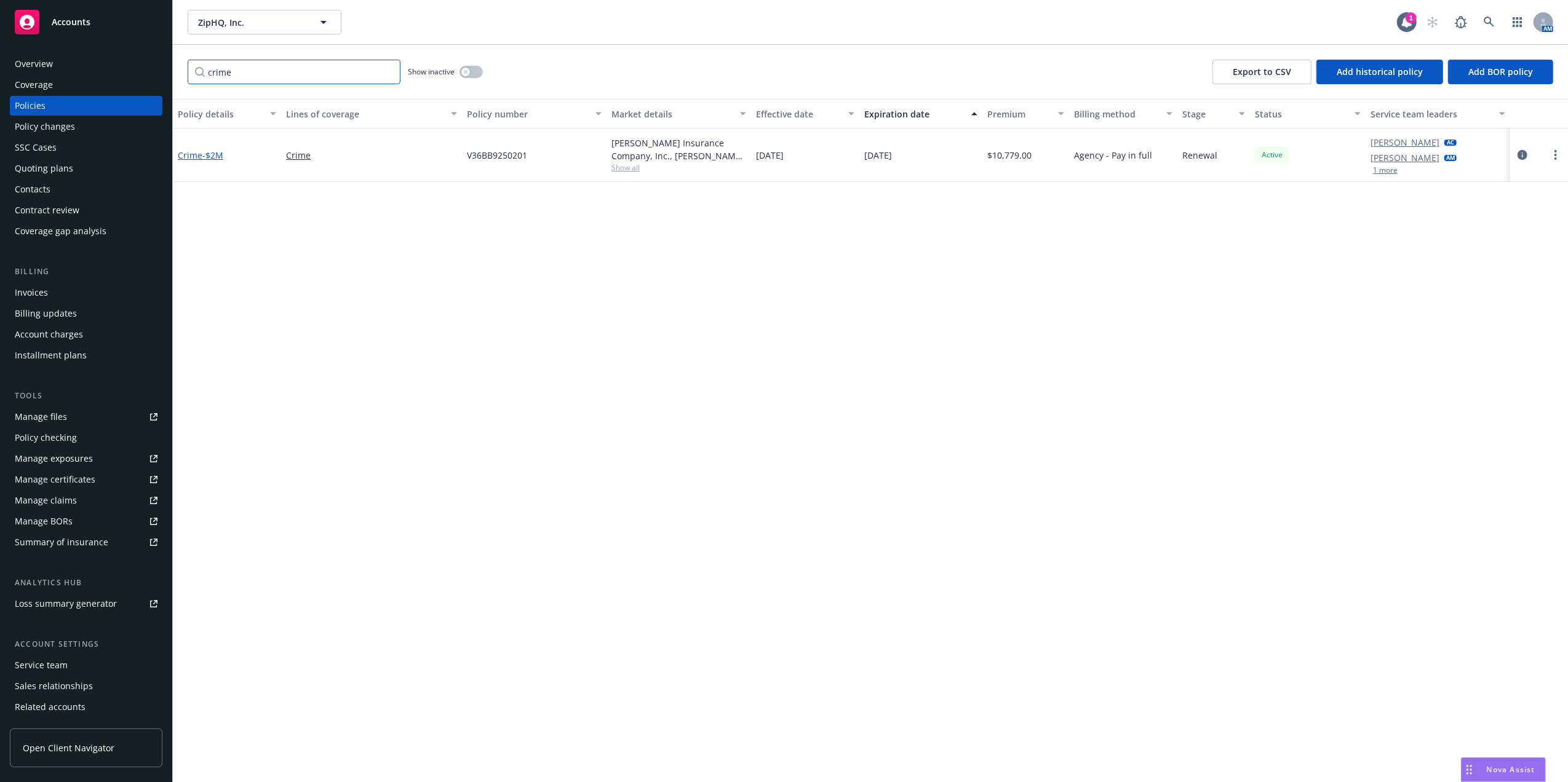
type input "crime"
click at [213, 156] on span "- $2M" at bounding box center [212, 155] width 21 height 12
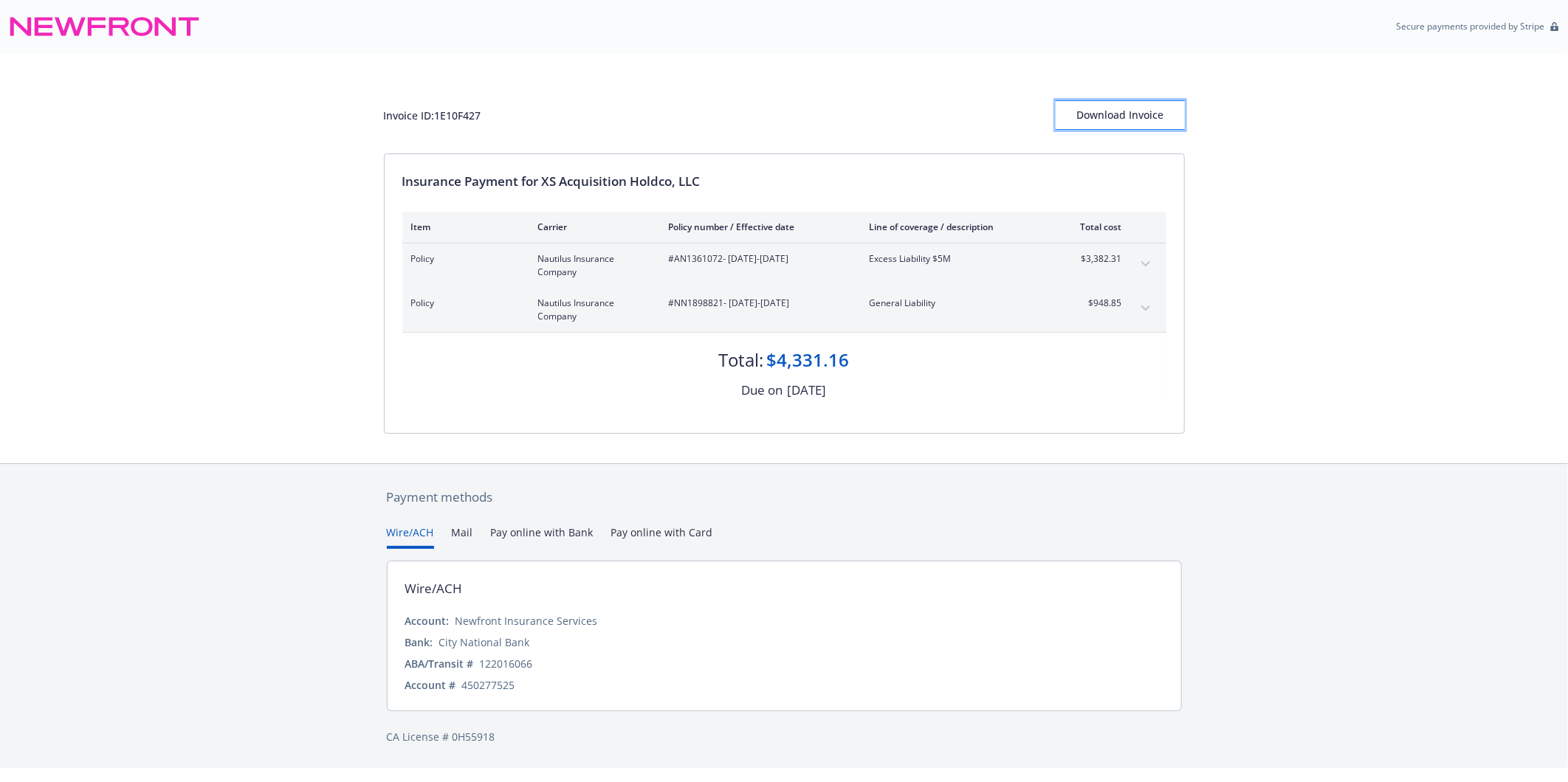
click at [1155, 107] on div "Download Invoice" at bounding box center [1119, 115] width 129 height 28
